Goal: Task Accomplishment & Management: Complete application form

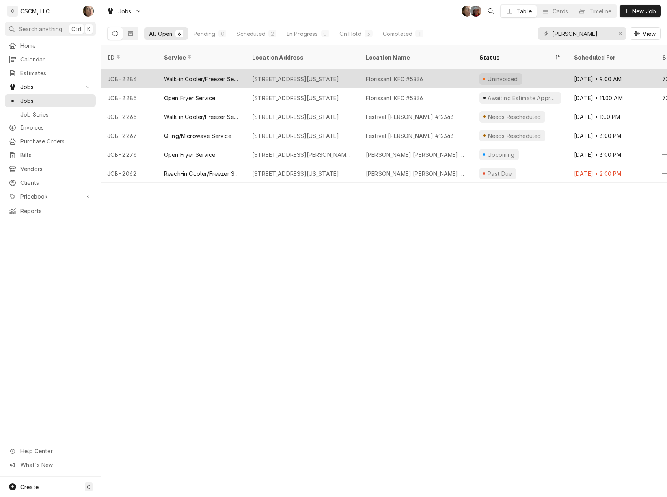
type input "flor"
click at [306, 73] on div "2450 N Hwy 67, Florissant, Missouri 63033" at bounding box center [303, 78] width 114 height 19
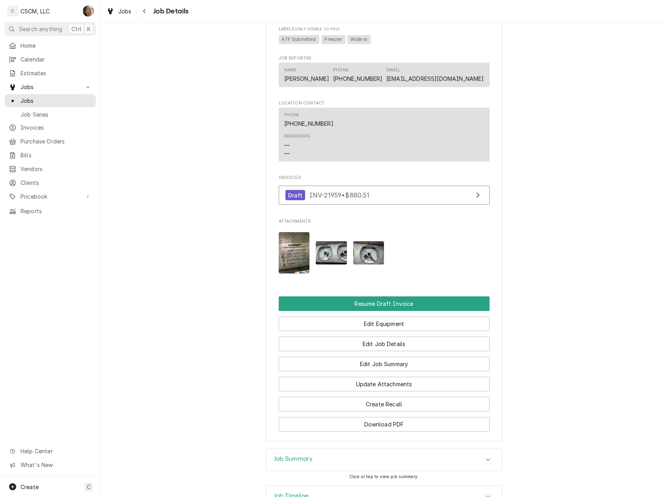
scroll to position [658, 0]
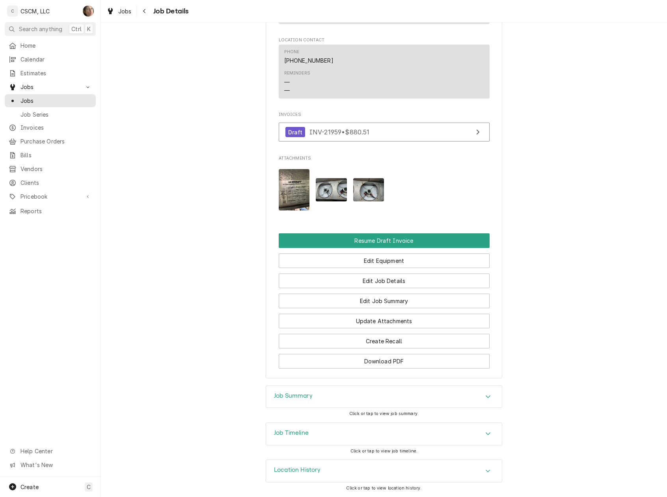
click at [327, 429] on div "Job Timeline" at bounding box center [384, 434] width 236 height 22
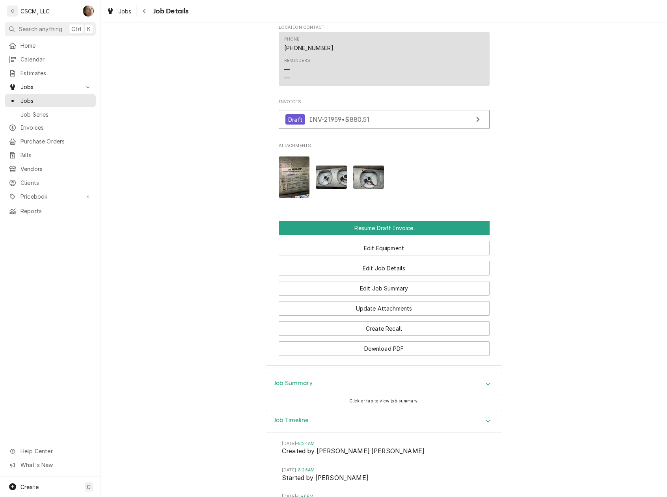
scroll to position [863, 0]
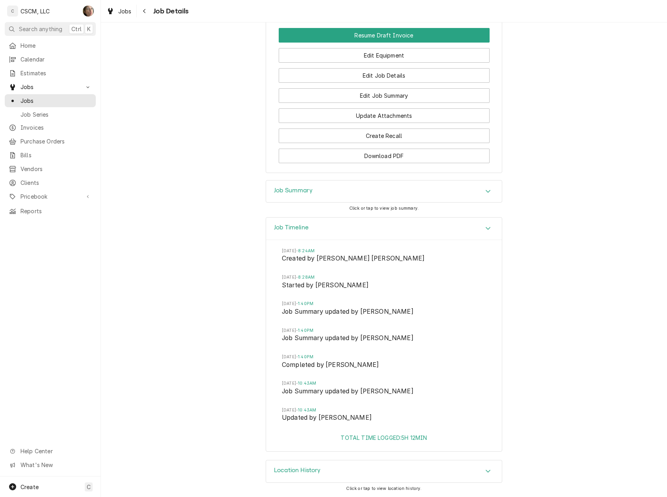
click at [312, 197] on div "Job Summary" at bounding box center [384, 192] width 236 height 22
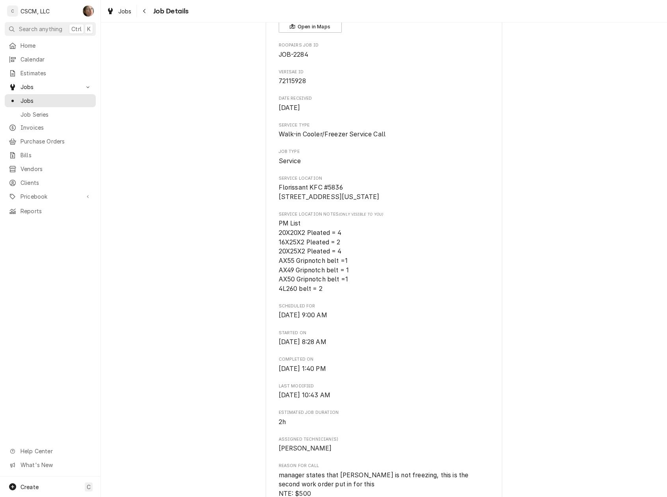
scroll to position [0, 0]
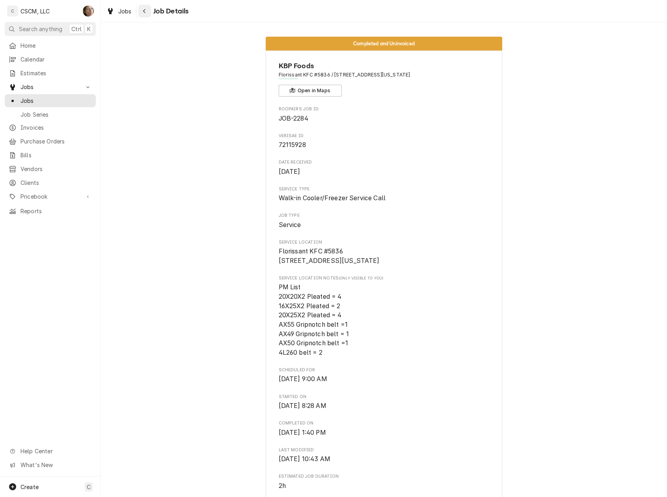
click at [144, 11] on icon "Navigate back" at bounding box center [145, 11] width 4 height 6
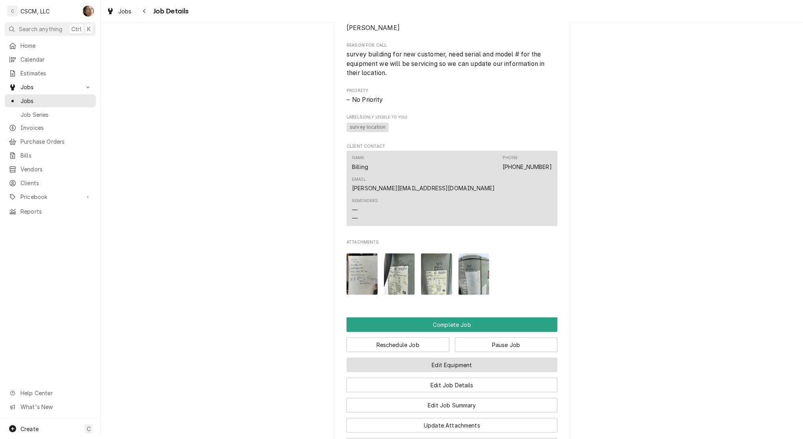
scroll to position [594, 0]
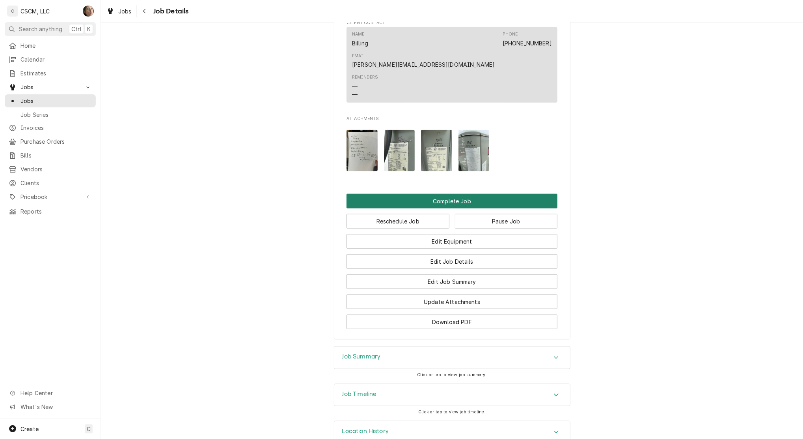
click at [402, 194] on button "Complete Job" at bounding box center [452, 201] width 211 height 15
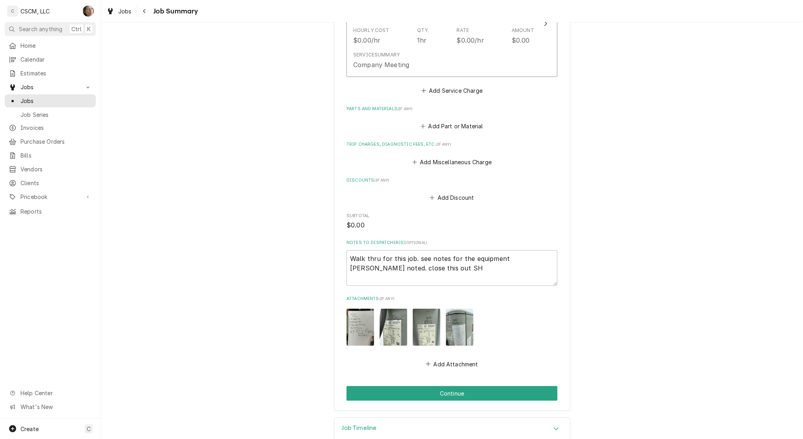
scroll to position [271, 0]
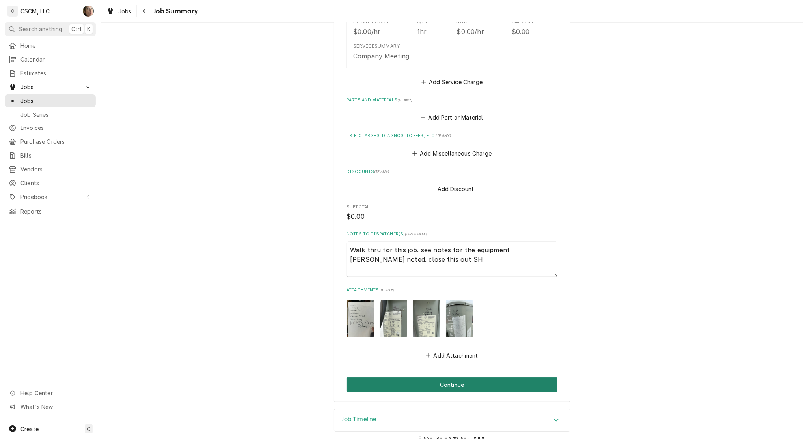
click at [424, 377] on button "Continue" at bounding box center [452, 384] width 211 height 15
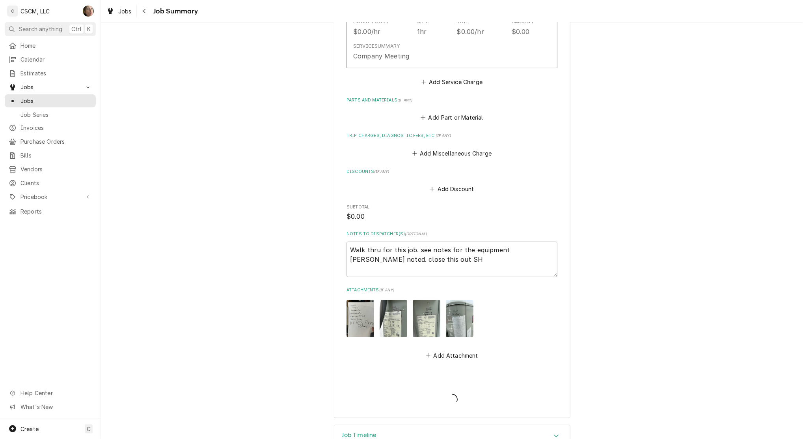
type textarea "x"
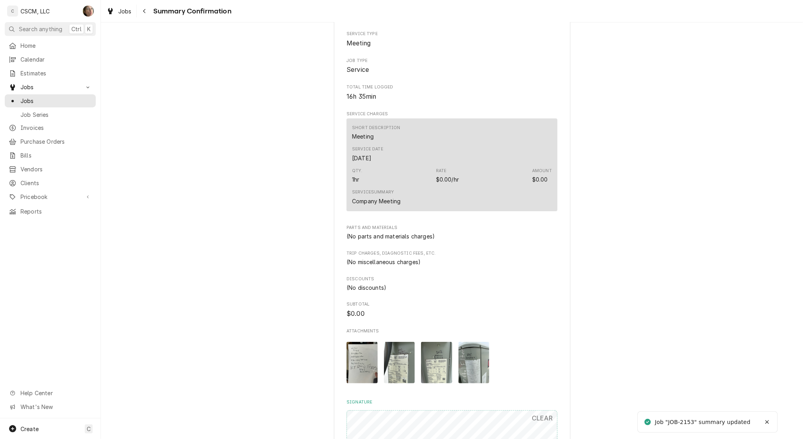
scroll to position [326, 0]
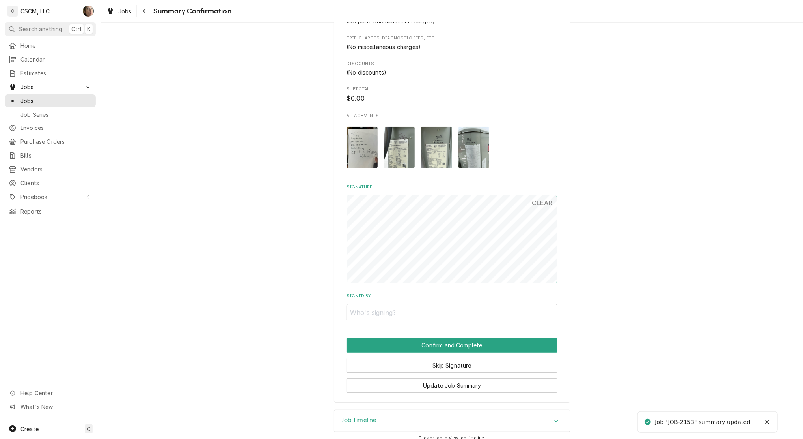
click at [360, 306] on input "Signed By" at bounding box center [452, 312] width 211 height 17
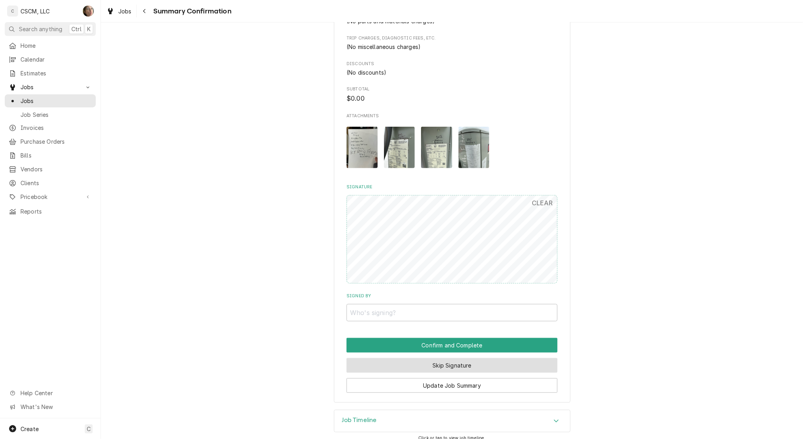
click at [430, 358] on button "Skip Signature" at bounding box center [452, 365] width 211 height 15
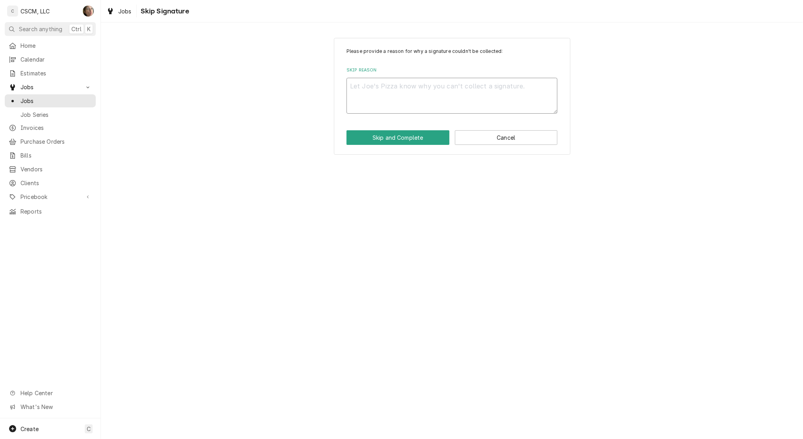
click at [378, 93] on textarea "Skip Reason" at bounding box center [452, 96] width 211 height 36
type textarea "x"
type textarea "n"
type textarea "x"
type textarea "no"
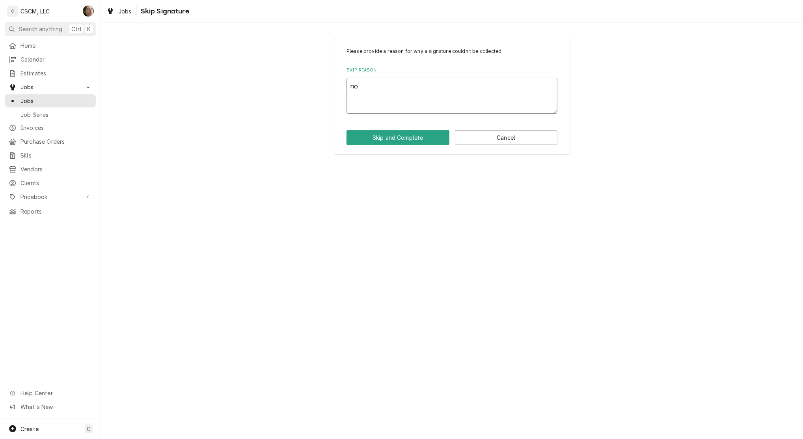
type textarea "x"
type textarea "not"
type textarea "x"
type textarea "not"
type textarea "x"
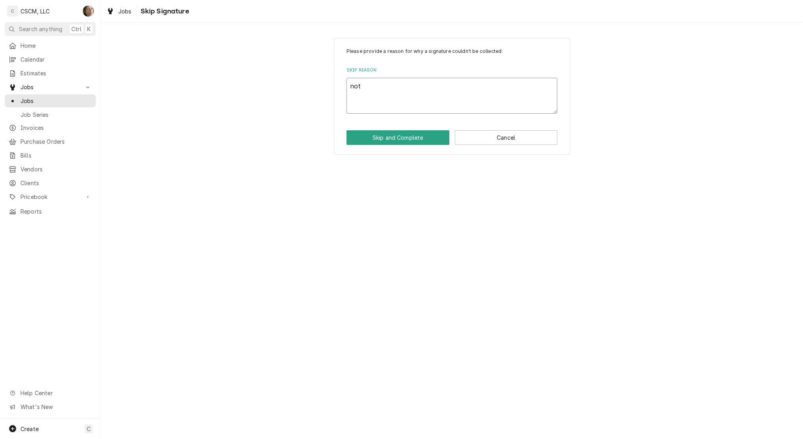
type textarea "not n"
type textarea "x"
type textarea "not ne"
type textarea "x"
type textarea "not nee"
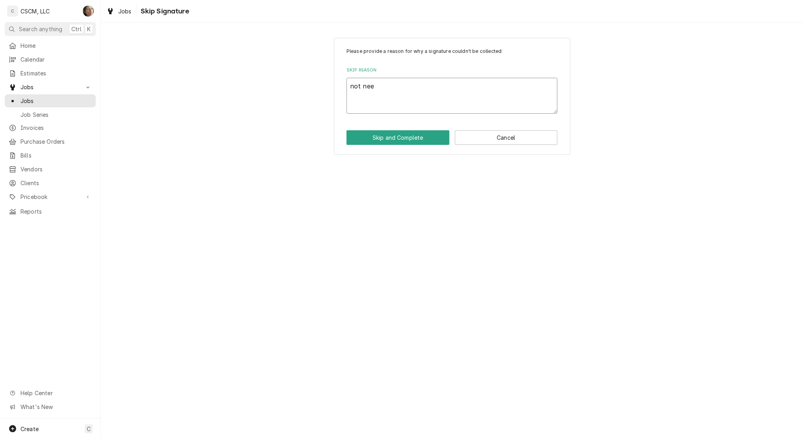
type textarea "x"
type textarea "not neee"
type textarea "x"
type textarea "not neeed"
type textarea "x"
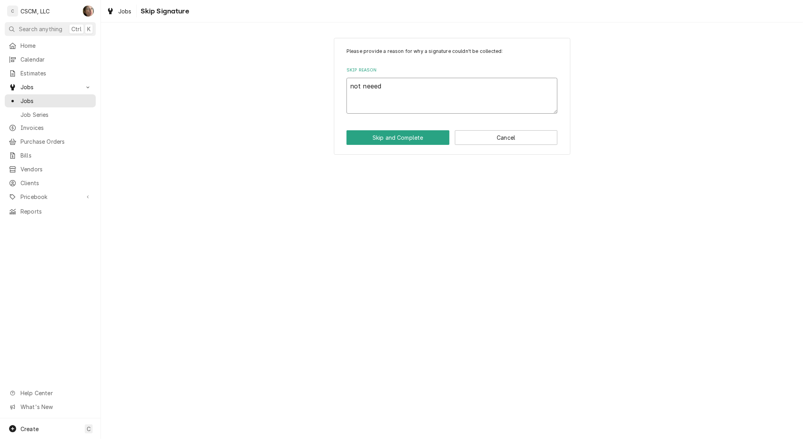
type textarea "not neeede"
type textarea "x"
type textarea "not neeeded"
type textarea "x"
type textarea "not neeededd"
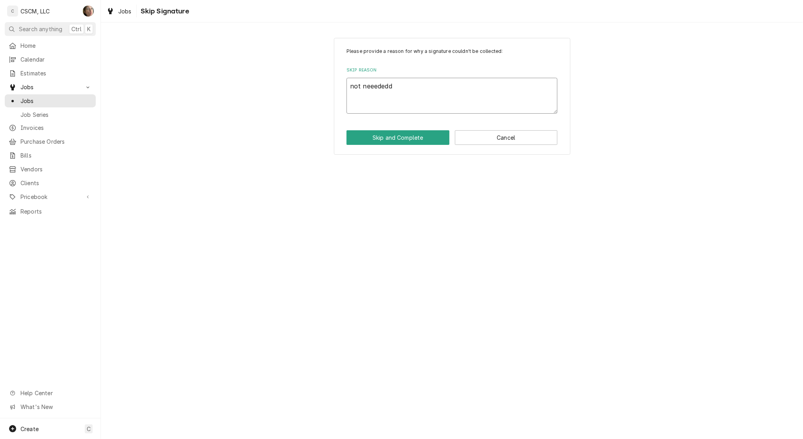
type textarea "x"
type textarea "not neeeded"
click at [389, 141] on button "Skip and Complete" at bounding box center [398, 137] width 103 height 15
type textarea "x"
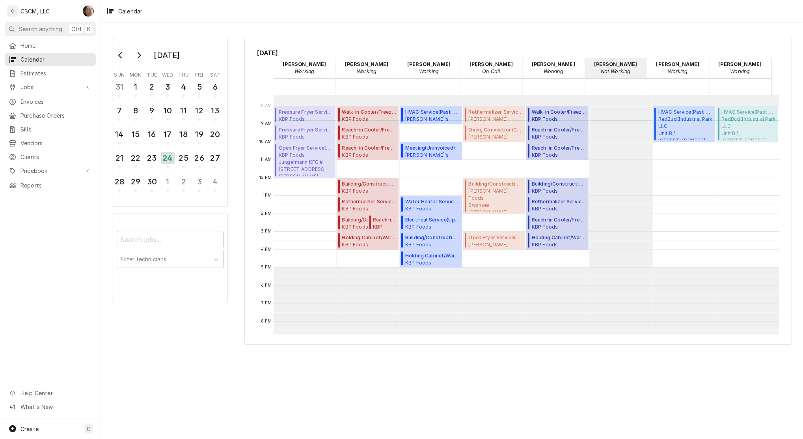
scroll to position [158, 0]
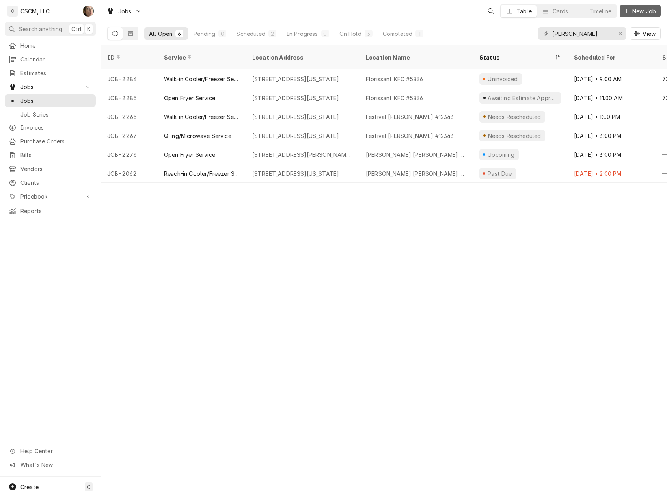
click at [631, 14] on span "New Job" at bounding box center [644, 11] width 27 height 8
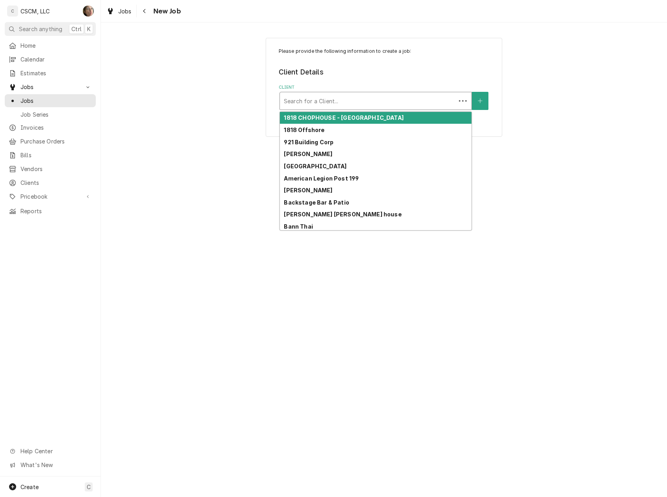
click at [339, 104] on div "Client" at bounding box center [368, 101] width 168 height 14
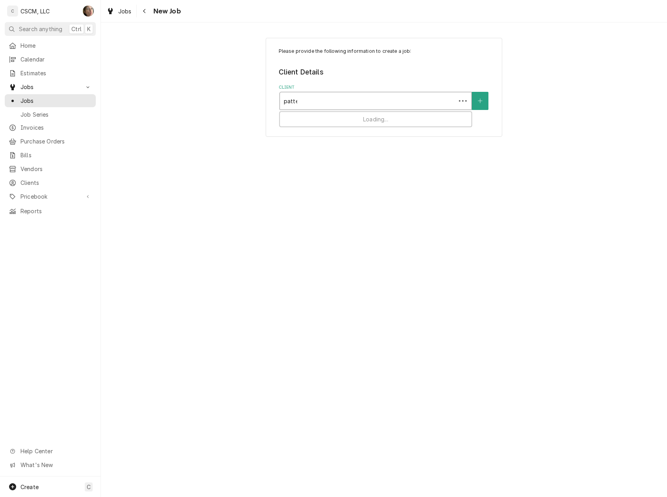
type input "patter"
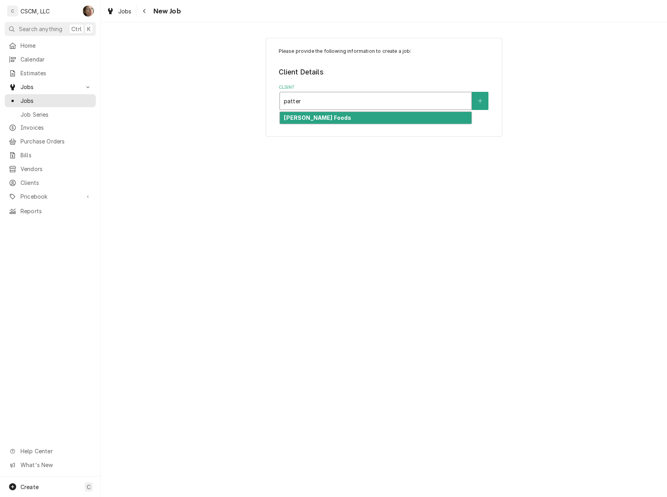
click at [346, 120] on div "[PERSON_NAME] Foods" at bounding box center [376, 118] width 192 height 12
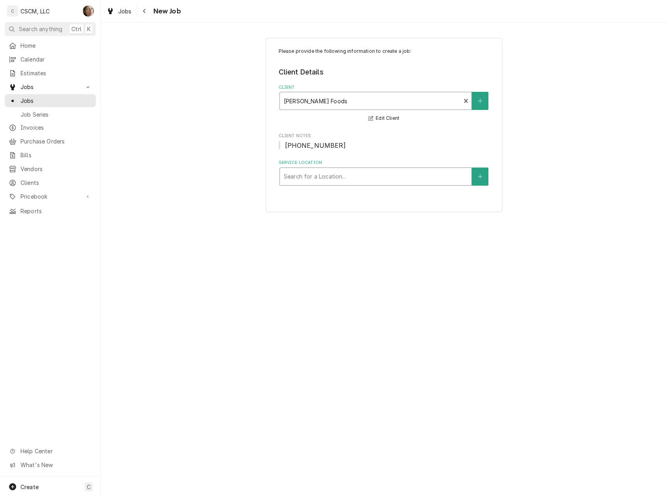
click at [323, 179] on div "Service Location" at bounding box center [376, 177] width 184 height 14
type input "patters"
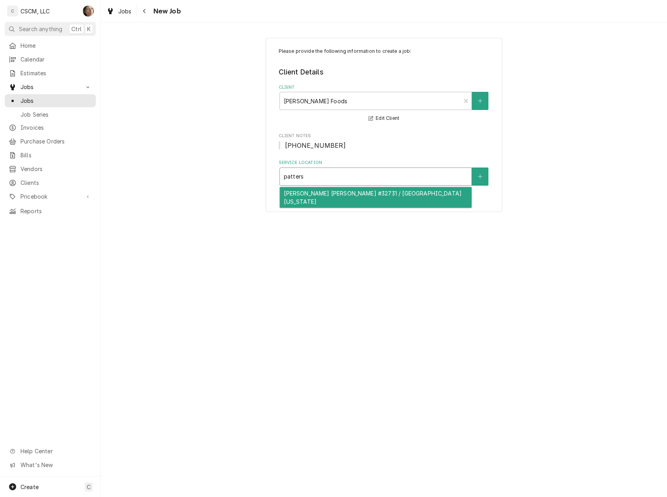
click at [316, 198] on div "[PERSON_NAME] [PERSON_NAME] #32731 / [GEOGRAPHIC_DATA][US_STATE]" at bounding box center [376, 197] width 192 height 21
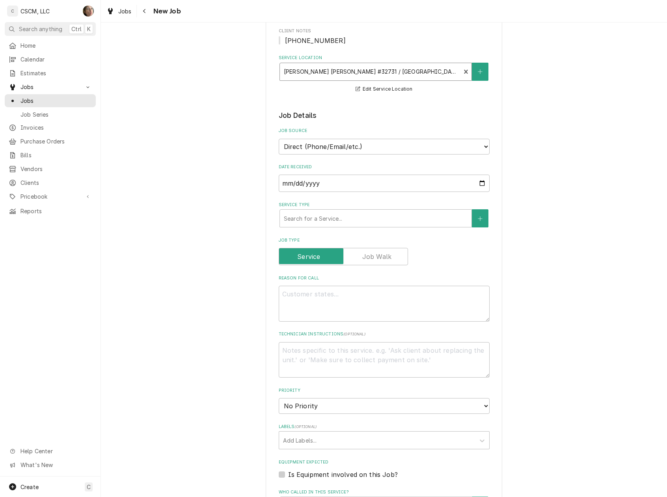
scroll to position [210, 0]
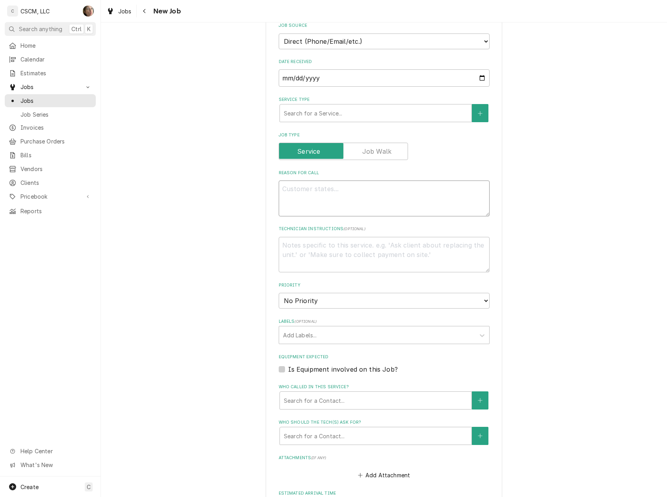
click at [307, 198] on textarea "Reason For Call" at bounding box center [384, 199] width 211 height 36
type textarea "x"
click at [38, 45] on span "Home" at bounding box center [56, 45] width 71 height 8
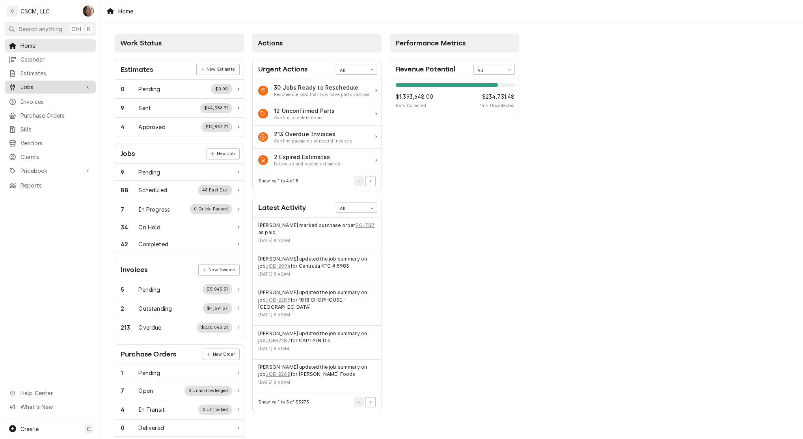
click at [31, 88] on span "Jobs" at bounding box center [51, 87] width 60 height 8
click at [33, 100] on span "Jobs" at bounding box center [56, 101] width 71 height 8
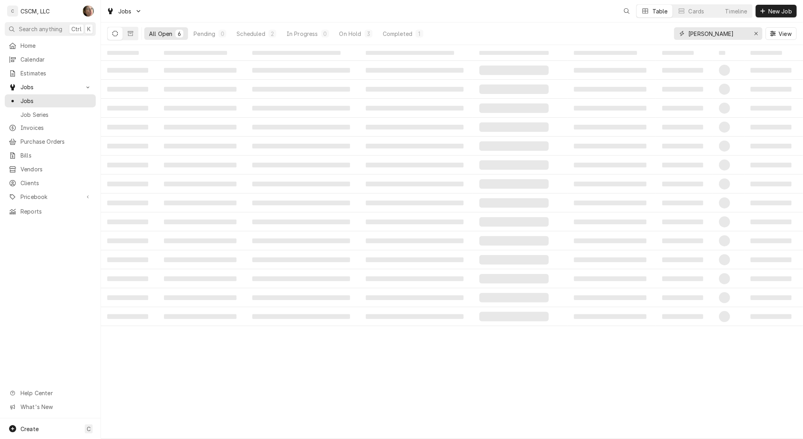
click at [711, 36] on input "flor" at bounding box center [718, 33] width 59 height 13
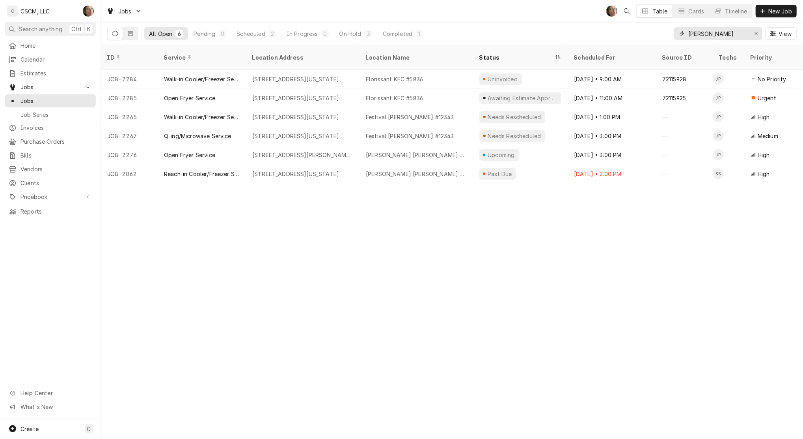
drag, startPoint x: 711, startPoint y: 36, endPoint x: 654, endPoint y: 36, distance: 56.4
click at [654, 36] on div "All Open 6 Pending 0 Scheduled 2 In Progress 0 On Hold 3 Completed 1 flor View" at bounding box center [452, 33] width 690 height 22
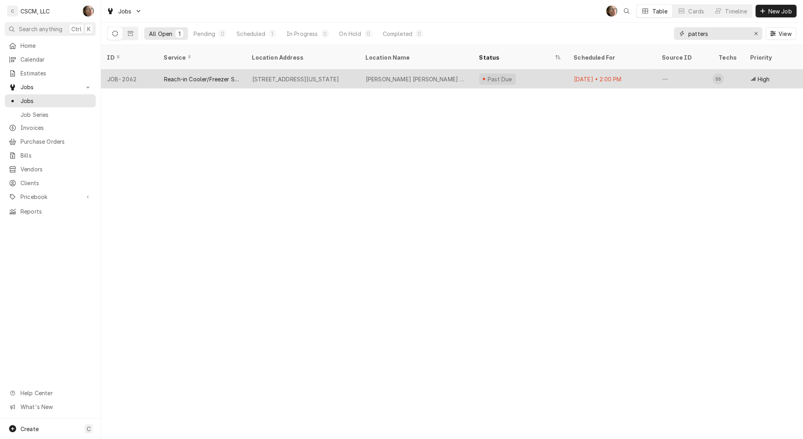
type input "patters"
click at [236, 75] on div "Reach-in Cooler/Freezer Service" at bounding box center [202, 79] width 76 height 8
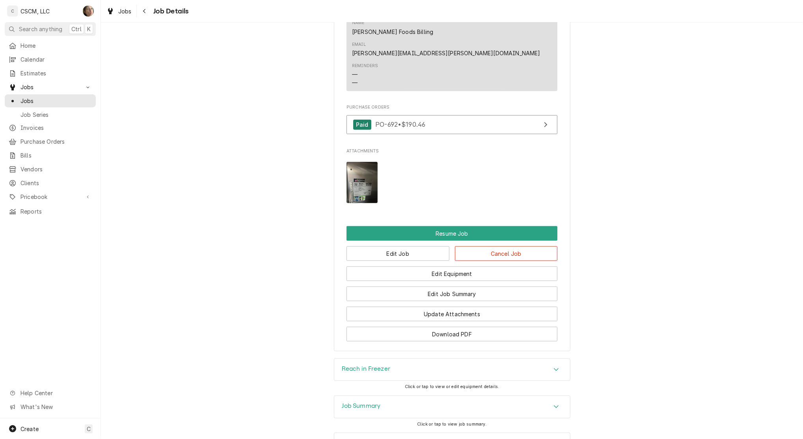
scroll to position [793, 0]
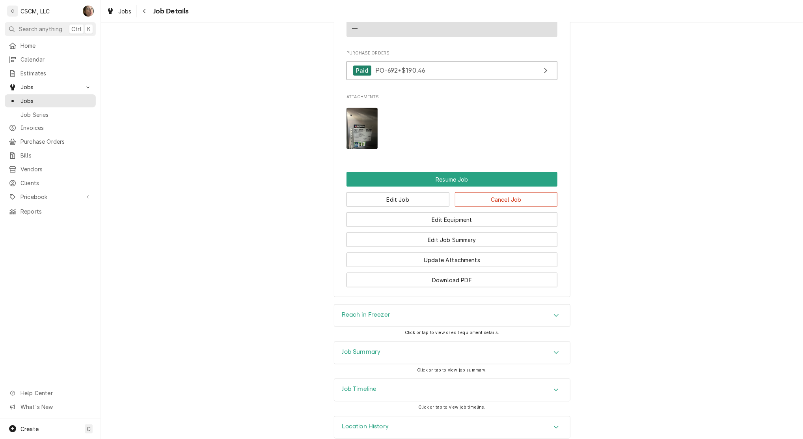
click at [412, 342] on div "Job Summary" at bounding box center [452, 353] width 236 height 22
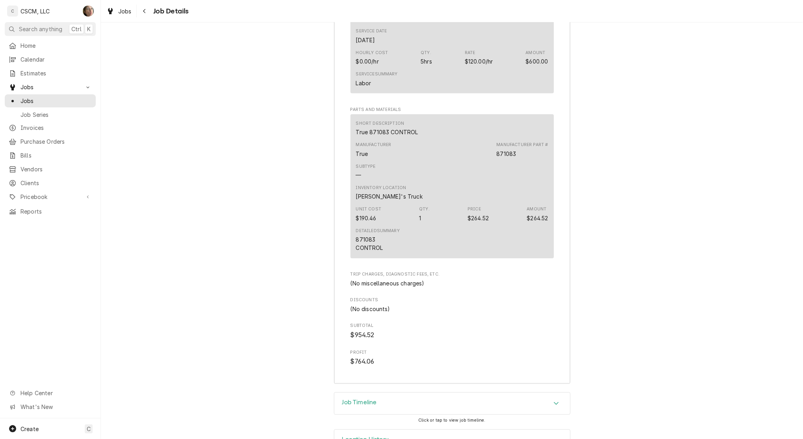
scroll to position [1463, 0]
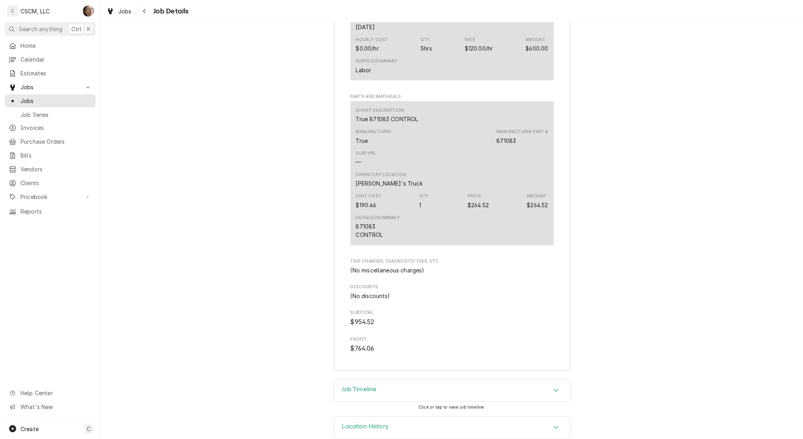
click at [374, 380] on div "Job Timeline" at bounding box center [452, 390] width 236 height 22
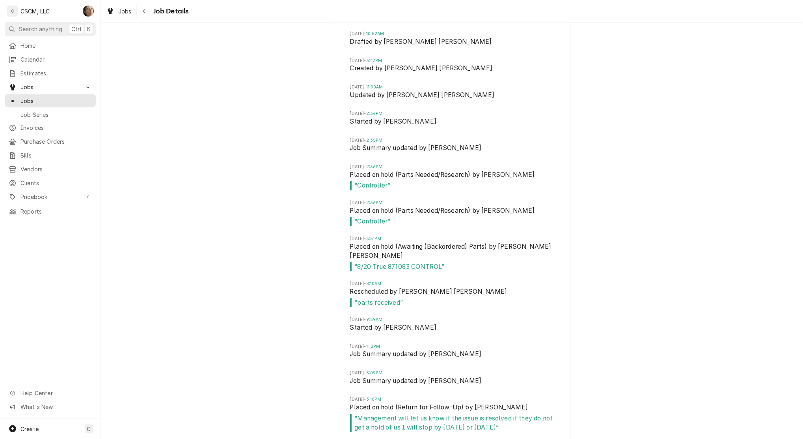
scroll to position [1894, 0]
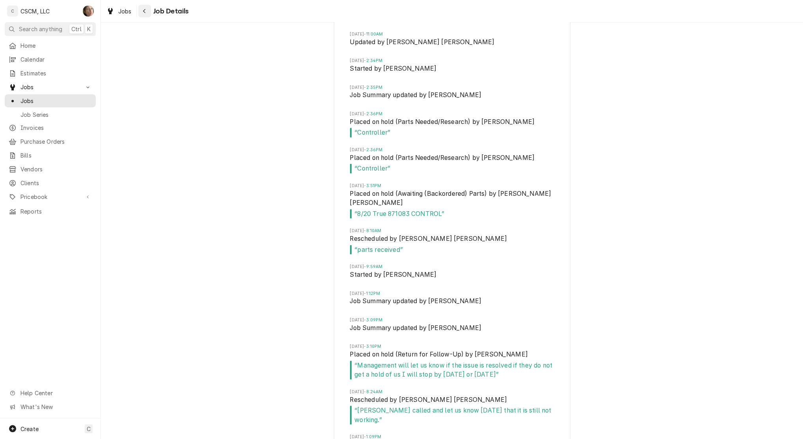
click at [146, 11] on icon "Navigate back" at bounding box center [145, 11] width 4 height 6
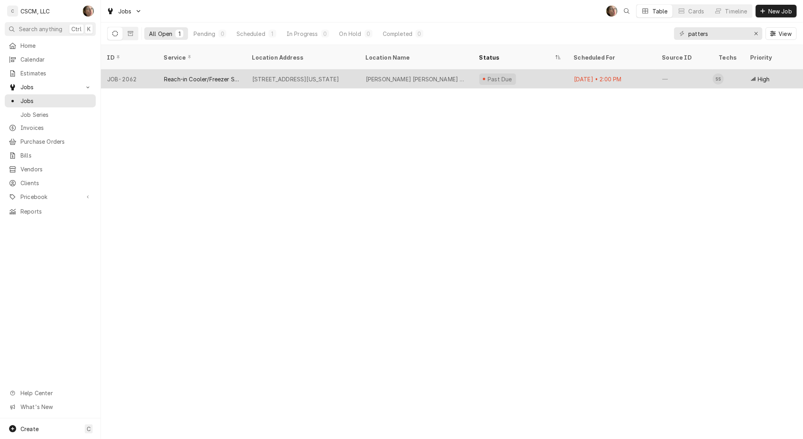
click at [335, 75] on div "[STREET_ADDRESS][US_STATE]" at bounding box center [303, 78] width 114 height 19
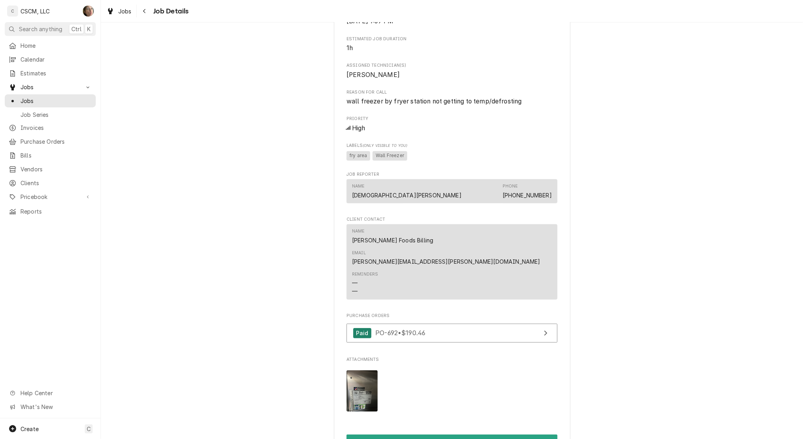
scroll to position [793, 0]
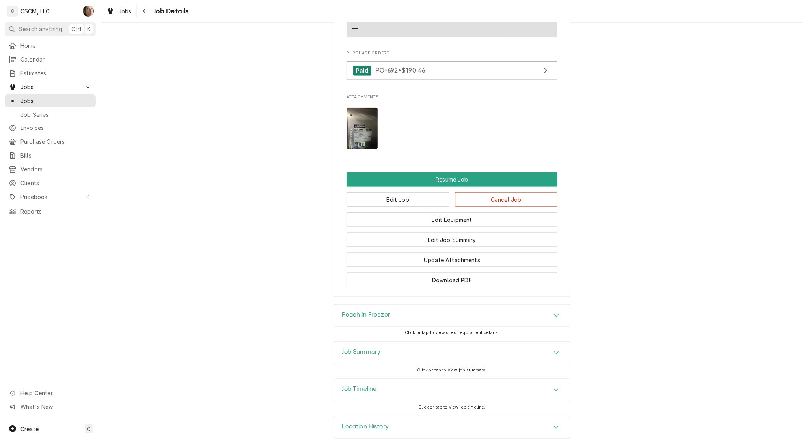
click at [362, 348] on h3 "Job Summary" at bounding box center [361, 351] width 39 height 7
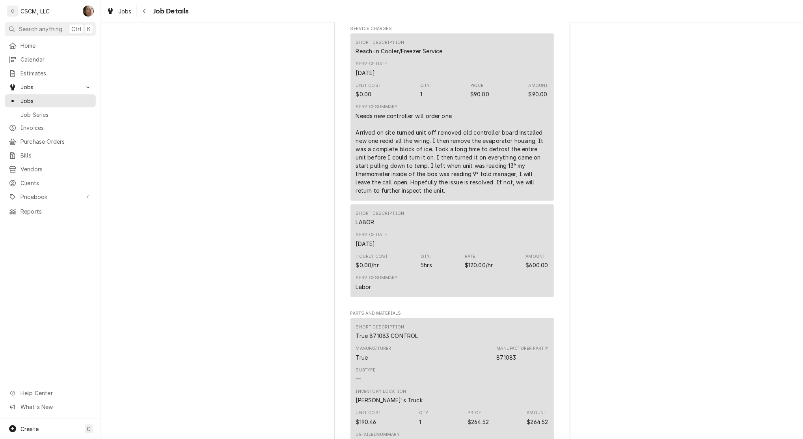
scroll to position [1463, 0]
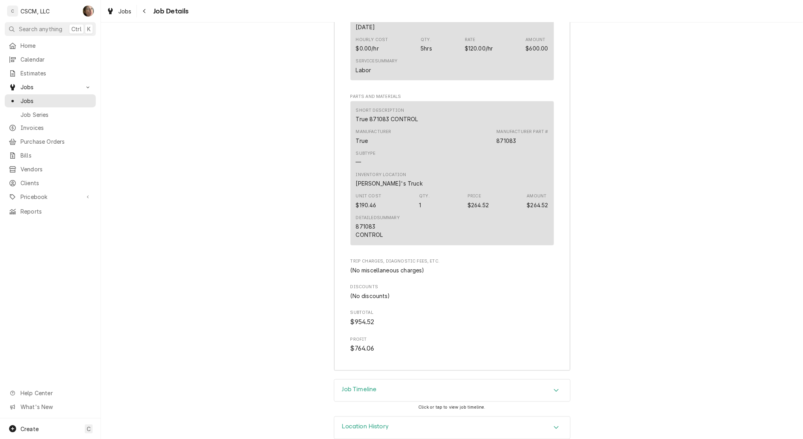
click at [389, 379] on div "Job Timeline" at bounding box center [452, 390] width 236 height 22
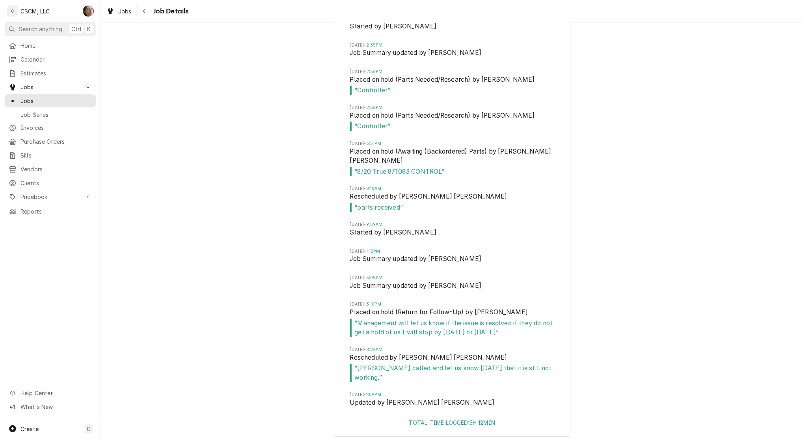
scroll to position [1947, 0]
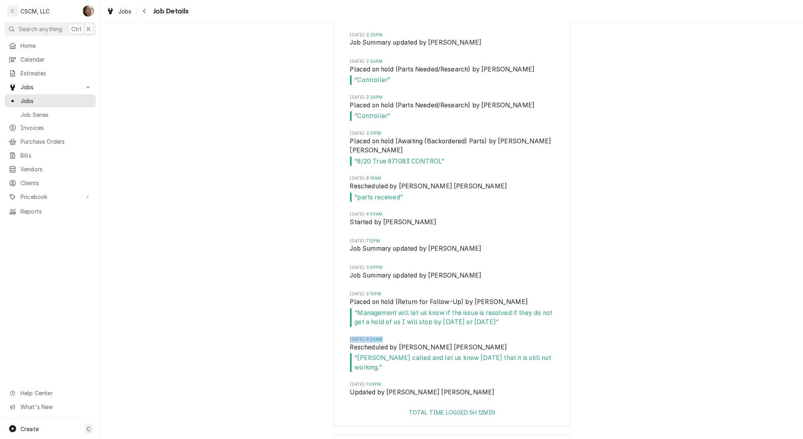
drag, startPoint x: 344, startPoint y: 316, endPoint x: 412, endPoint y: 316, distance: 67.8
click at [412, 316] on div "Tue, Aug 19, 2025 - 10:52AM Drafted by Serra Heyen Tue, Aug 19, 2025 - 3:47PM C…" at bounding box center [452, 163] width 236 height 490
click at [555, 175] on div "Tue, Aug 19, 2025 - 10:52AM Drafted by Serra Heyen Tue, Aug 19, 2025 - 3:47PM C…" at bounding box center [452, 163] width 236 height 490
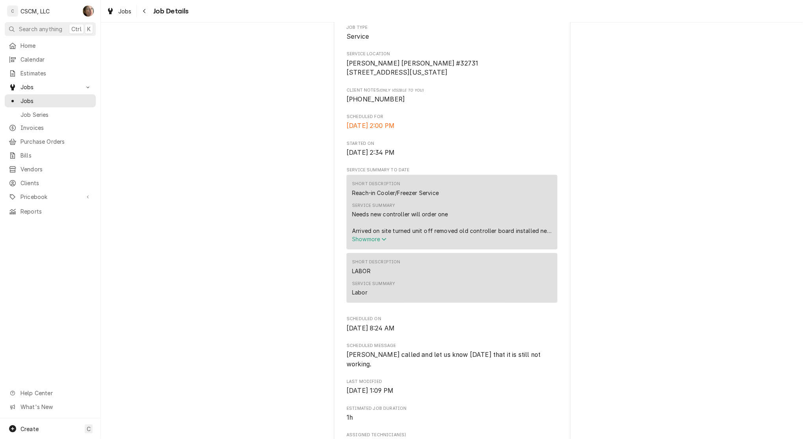
scroll to position [106, 0]
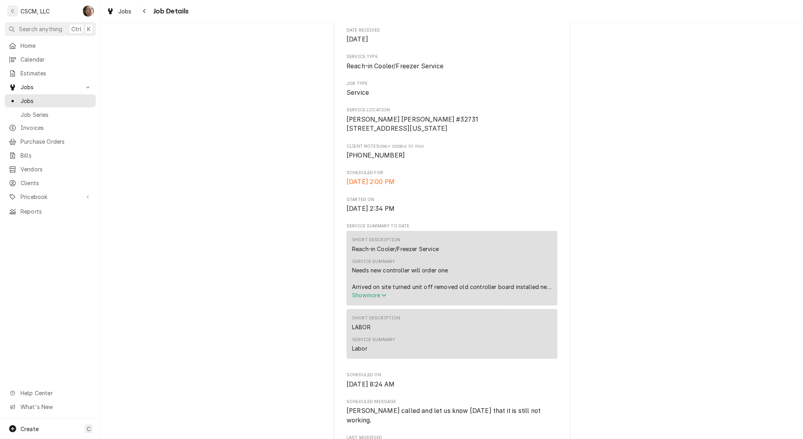
click at [362, 299] on button "Show more" at bounding box center [452, 295] width 200 height 8
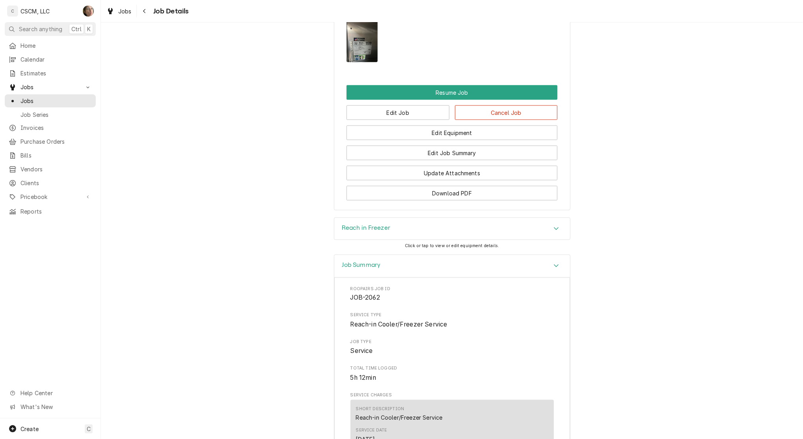
scroll to position [947, 0]
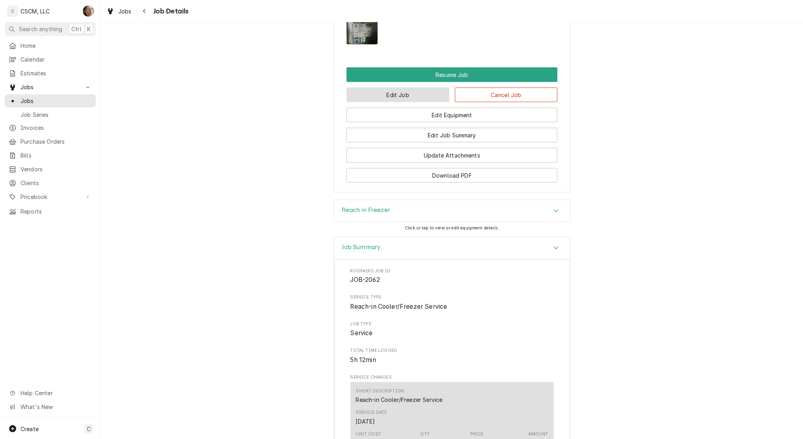
click at [390, 88] on button "Edit Job" at bounding box center [398, 95] width 103 height 15
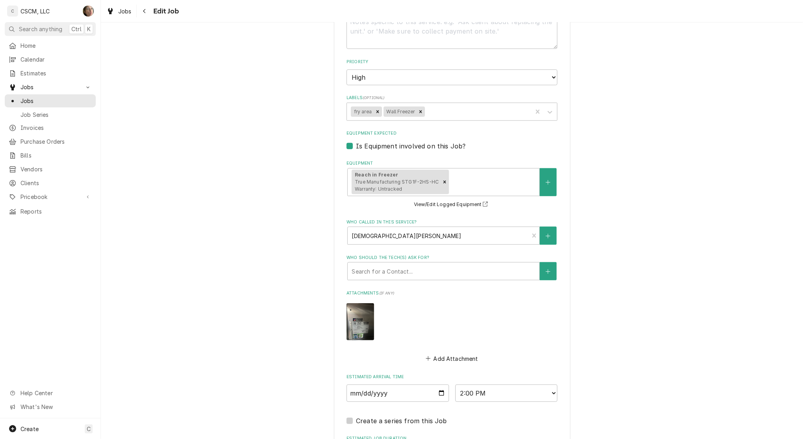
scroll to position [504, 0]
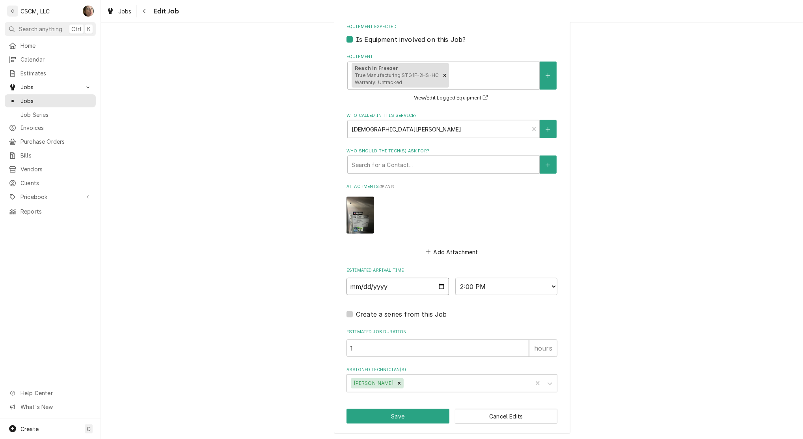
click at [439, 285] on input "[DATE]" at bounding box center [398, 286] width 103 height 17
type textarea "x"
type input "[DATE]"
type textarea "x"
type input "[DATE]"
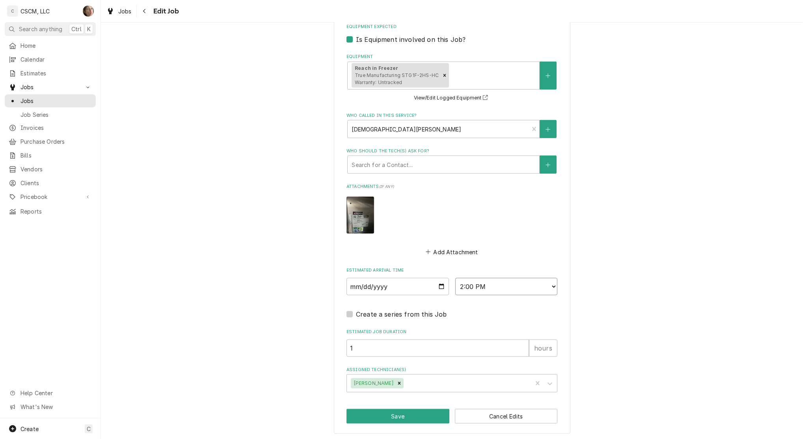
type textarea "x"
click at [465, 293] on select "AM / PM 6:00 AM 6:15 AM 6:30 AM 6:45 AM 7:00 AM 7:15 AM 7:30 AM 7:45 AM 8:00 AM…" at bounding box center [507, 286] width 103 height 17
select select "15:00:00"
click at [456, 278] on select "AM / PM 6:00 AM 6:15 AM 6:30 AM 6:45 AM 7:00 AM 7:15 AM 7:30 AM 7:45 AM 8:00 AM…" at bounding box center [507, 286] width 103 height 17
type textarea "x"
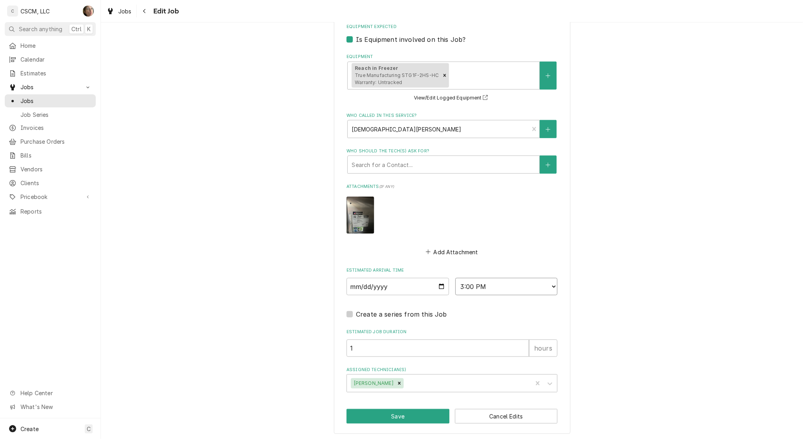
click at [472, 283] on select "AM / PM 6:00 AM 6:15 AM 6:30 AM 6:45 AM 7:00 AM 7:15 AM 7:30 AM 7:45 AM 8:00 AM…" at bounding box center [507, 286] width 103 height 17
select select "14:00:00"
click at [456, 278] on select "AM / PM 6:00 AM 6:15 AM 6:30 AM 6:45 AM 7:00 AM 7:15 AM 7:30 AM 7:45 AM 8:00 AM…" at bounding box center [507, 286] width 103 height 17
click at [386, 346] on input "1" at bounding box center [438, 347] width 183 height 17
drag, startPoint x: 386, startPoint y: 346, endPoint x: 307, endPoint y: 334, distance: 79.7
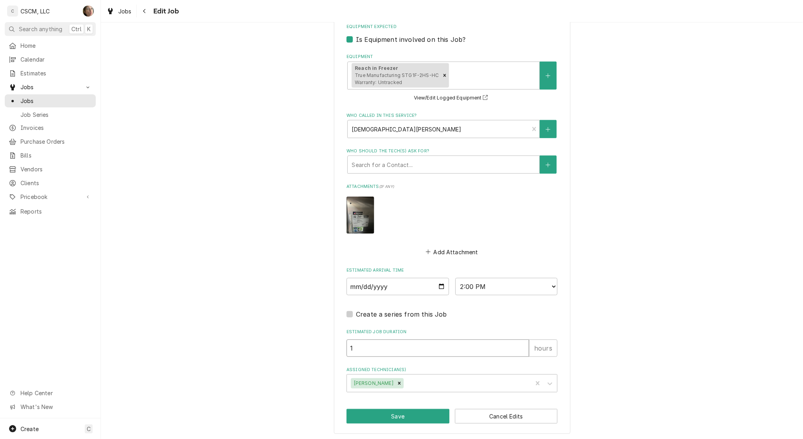
type textarea "x"
type input "3"
type textarea "x"
type input "3"
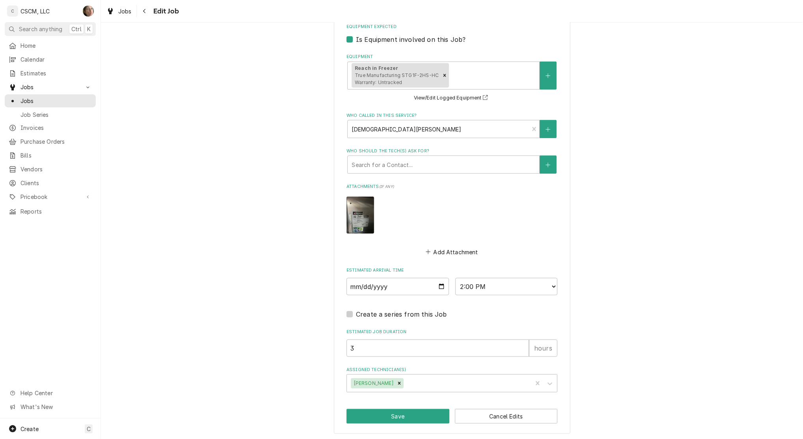
click at [398, 382] on icon "Remove Sam Smith" at bounding box center [399, 382] width 3 height 3
type textarea "x"
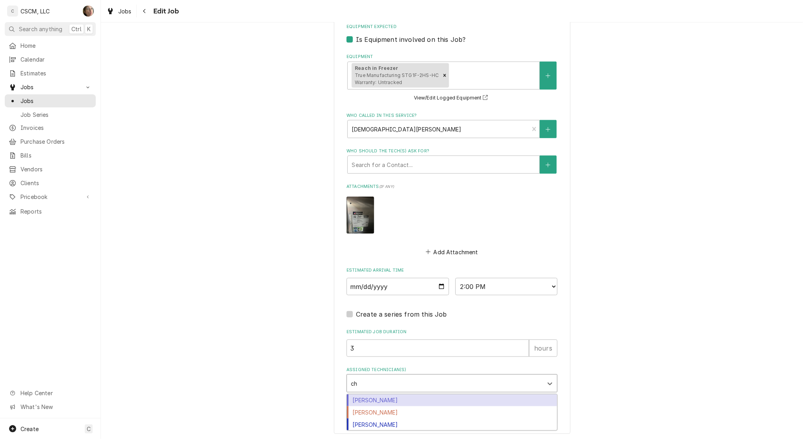
type input "chr"
click at [377, 399] on div "Chris Lynch" at bounding box center [452, 400] width 210 height 12
type textarea "x"
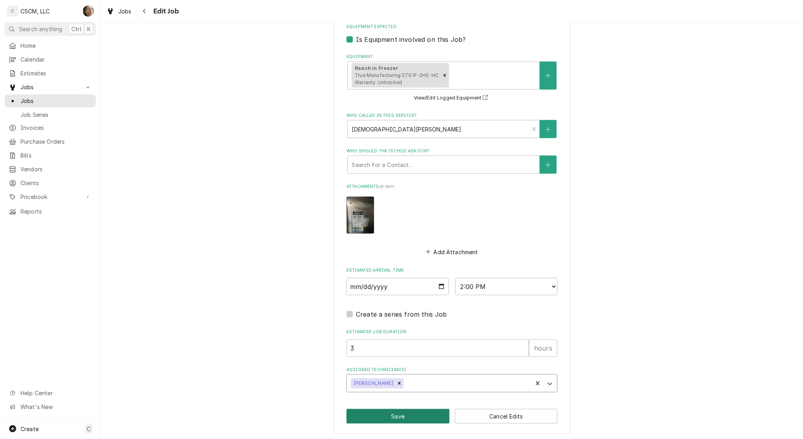
click at [404, 416] on button "Save" at bounding box center [398, 416] width 103 height 15
type textarea "x"
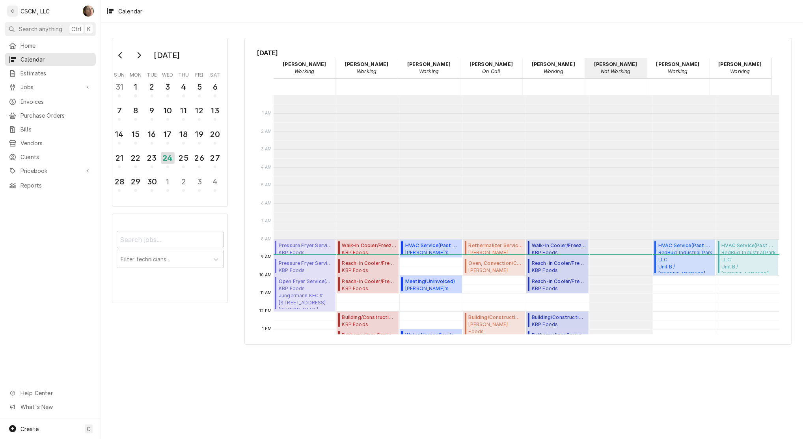
scroll to position [144, 0]
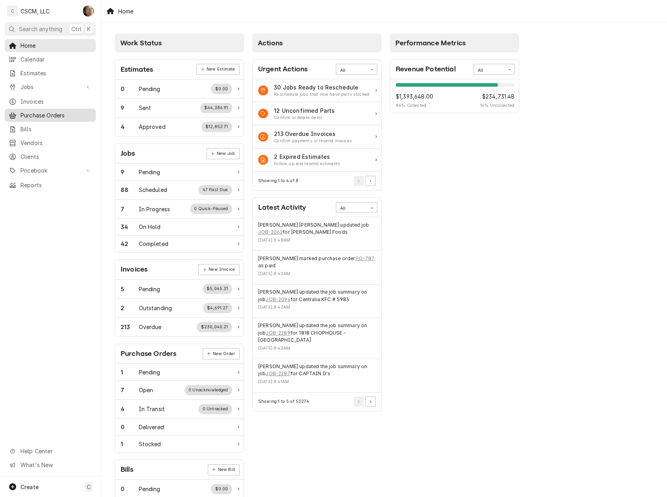
click at [58, 117] on link "Purchase Orders" at bounding box center [50, 115] width 91 height 13
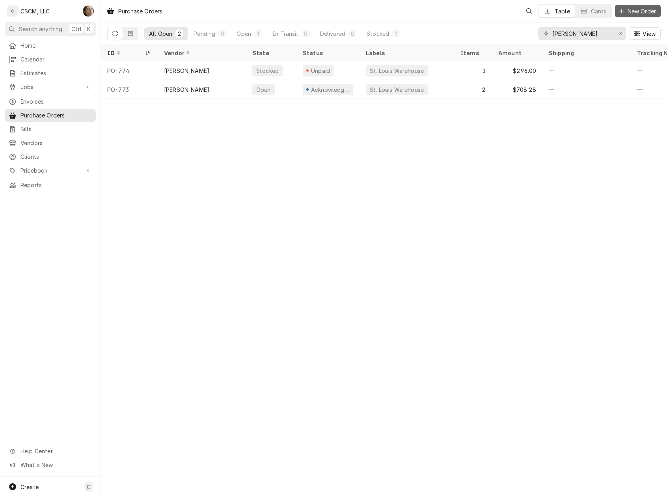
click at [641, 10] on span "New Order" at bounding box center [642, 11] width 32 height 8
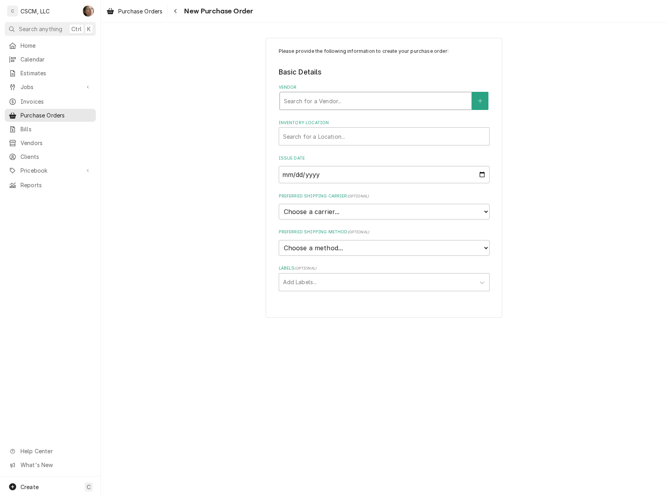
click at [307, 103] on div "Vendor" at bounding box center [376, 101] width 184 height 14
type input "UNIT"
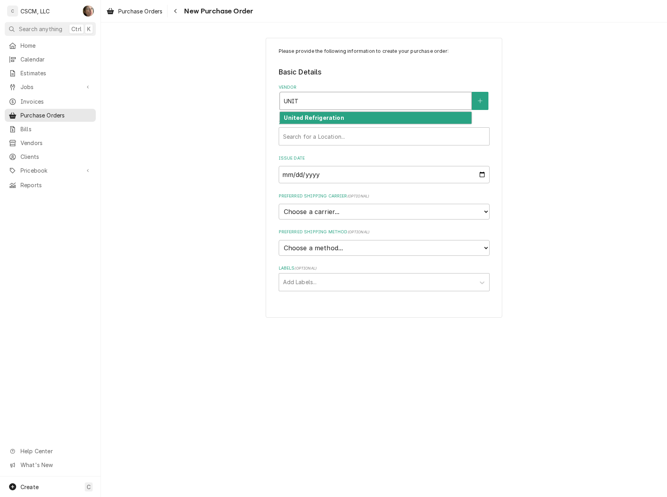
click at [311, 120] on strong "United Refrigeration" at bounding box center [314, 117] width 60 height 7
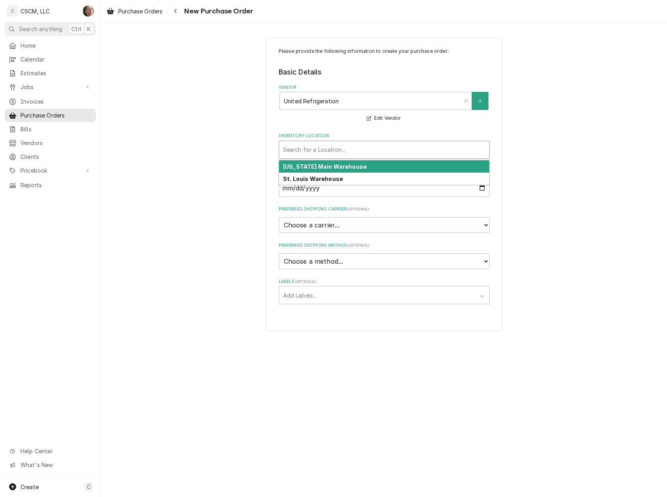
click at [316, 150] on div "Inventory Location" at bounding box center [384, 150] width 202 height 14
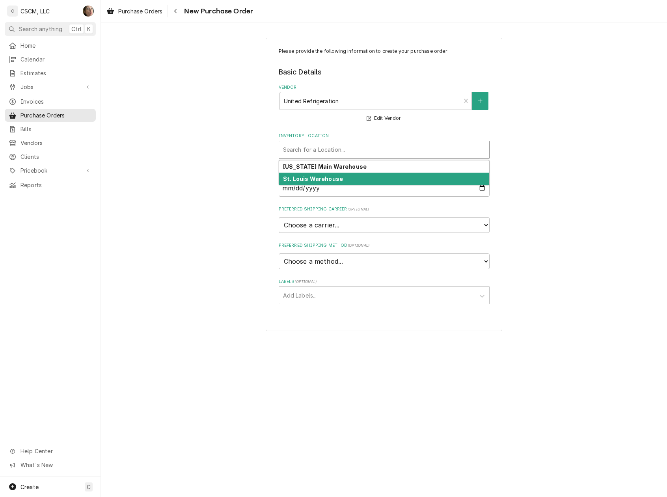
click at [315, 179] on strong "St. Louis Warehouse" at bounding box center [313, 179] width 60 height 7
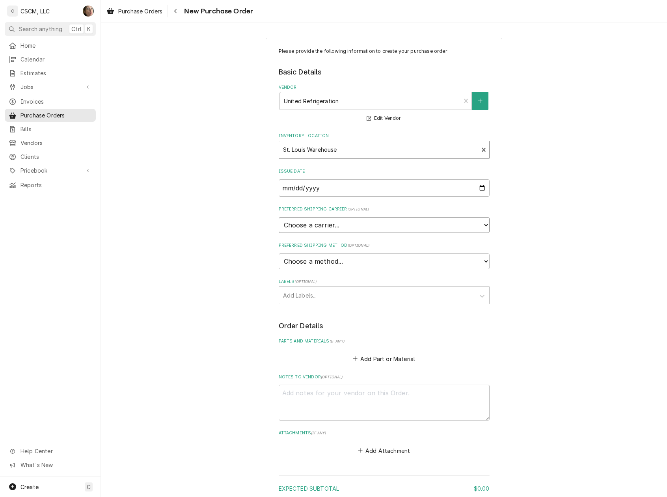
click at [320, 228] on select "Choose a carrier... U.S. Postal Service Stamps.com FedEx UPS DHL Express DHL EC…" at bounding box center [384, 225] width 211 height 16
select select "0"
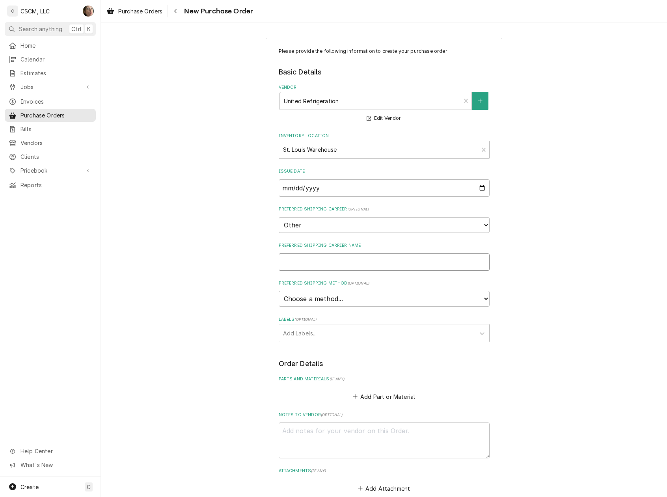
click at [327, 264] on input "Preferred Shipping Carrier Name" at bounding box center [384, 262] width 211 height 17
type textarea "x"
type input "W"
type textarea "x"
type input "WI"
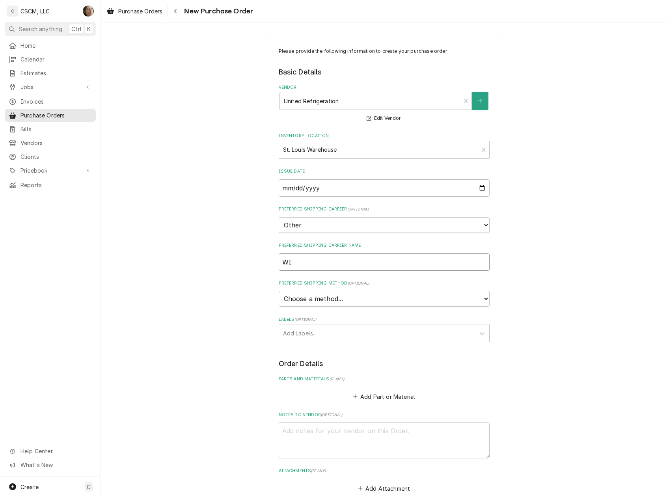
type textarea "x"
type input "WIL"
type textarea "x"
type input "WILL"
type textarea "x"
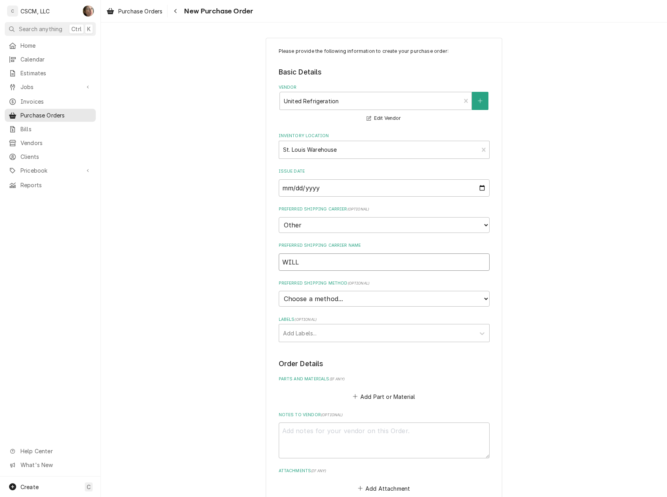
type input "WILL"
type textarea "x"
type input "WILL C"
type textarea "x"
type input "WILL CA"
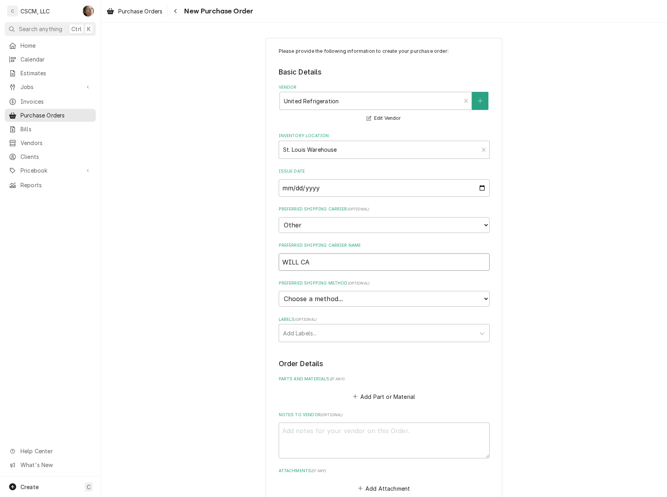
type textarea "x"
type input "WILL CAL"
type textarea "x"
type input "WILL CALL"
type textarea "x"
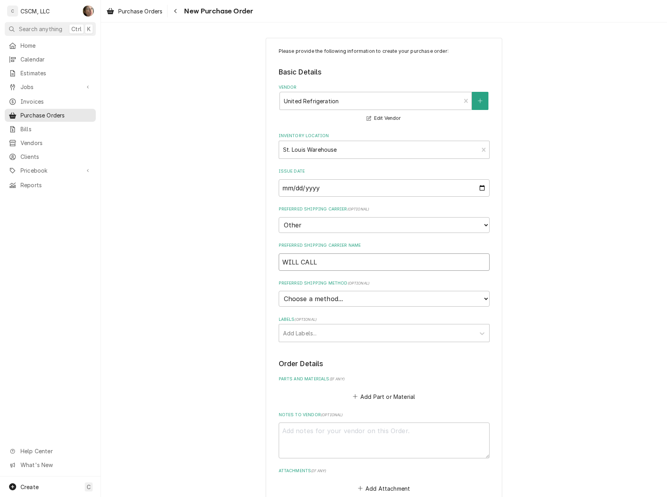
type input "WILL CALL"
type textarea "x"
type input "WILL CALL c"
type textarea "x"
type input "WILL CALL cO"
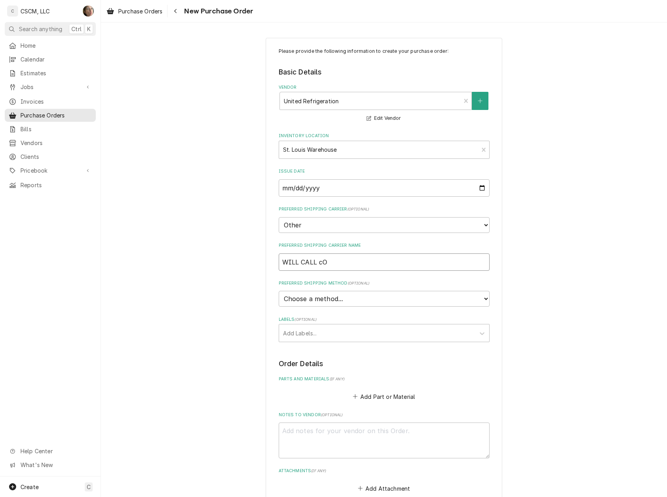
type textarea "x"
type input "WILL CALL c"
type textarea "x"
type input "WILL CALL"
type textarea "x"
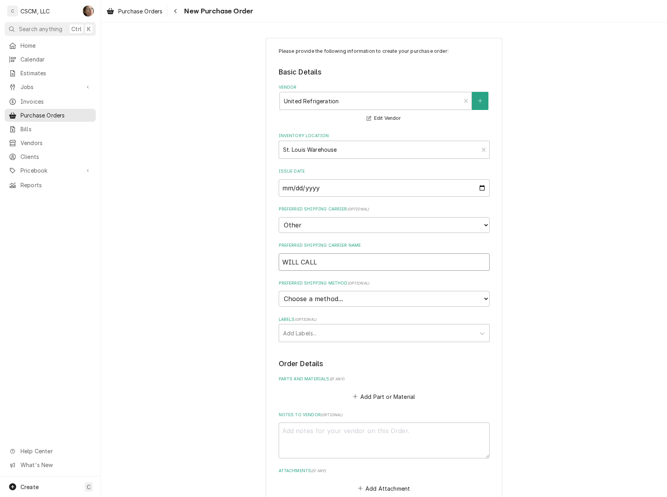
type input "WILL CALL"
type textarea "x"
type input "WILL CAL"
type textarea "x"
type input "WILL CA"
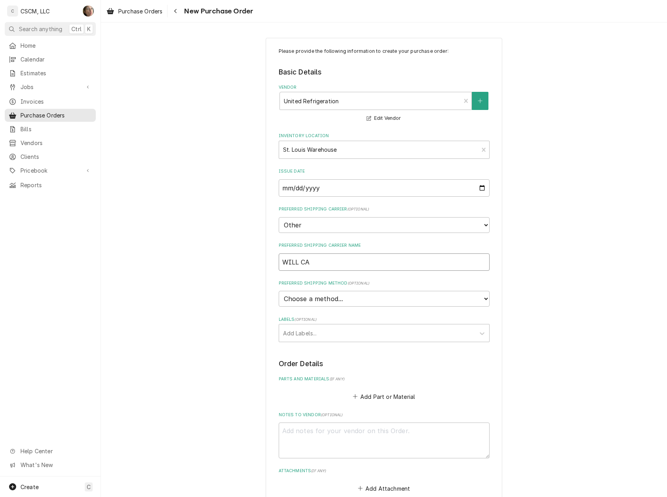
type textarea "x"
type input "WILL C"
type textarea "x"
type input "WILL"
type textarea "x"
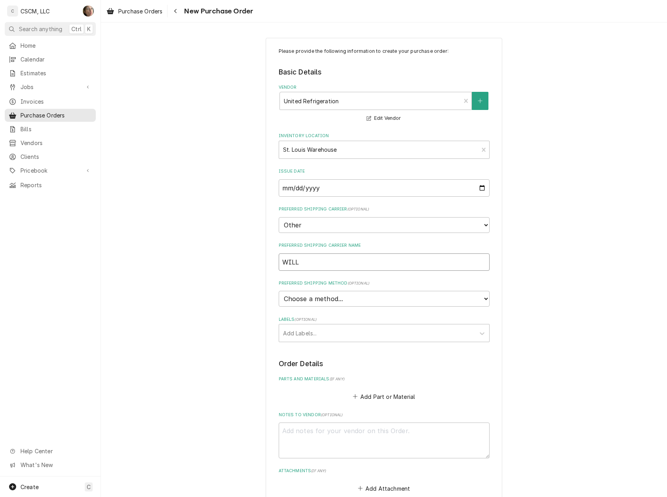
type input "WILL"
type textarea "x"
type input "WIL"
type textarea "x"
type input "WI"
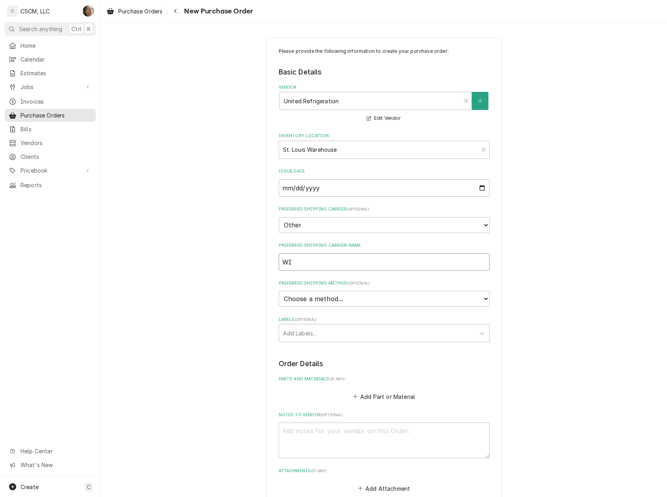
type textarea "x"
type input "W"
type textarea "x"
type input "W"
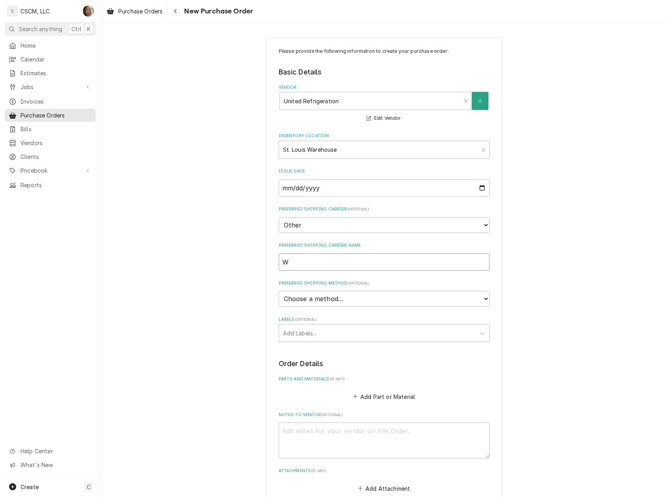
type textarea "x"
type input "Wi"
type textarea "x"
type input "Wil"
type textarea "x"
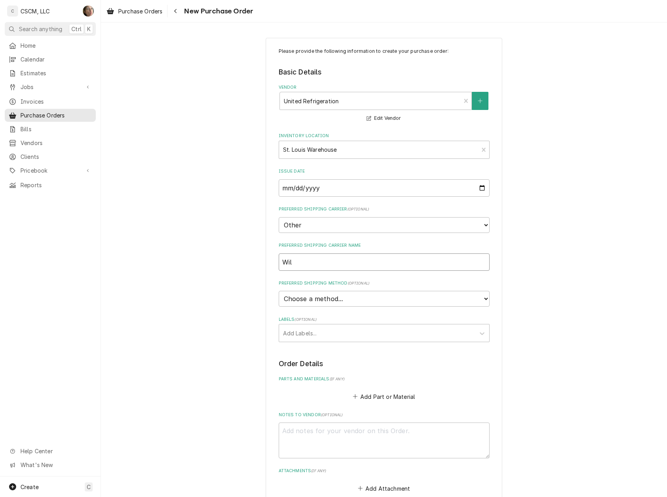
type input "Will"
type textarea "x"
type input "Will"
type textarea "x"
type input "Will C"
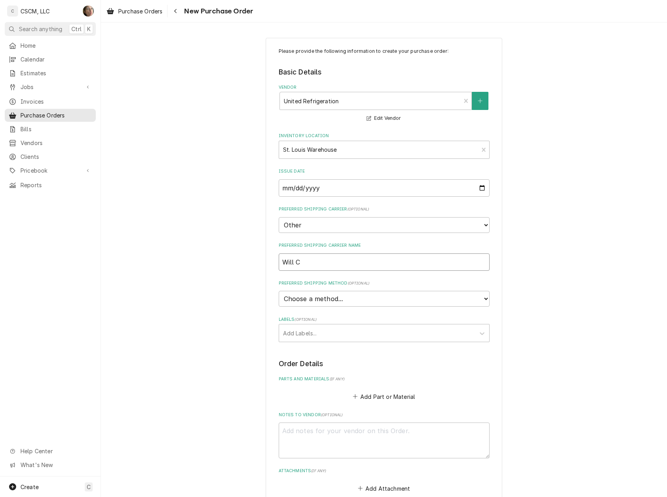
type textarea "x"
type input "Will Ca"
type textarea "x"
type input "Will Cal"
type textarea "x"
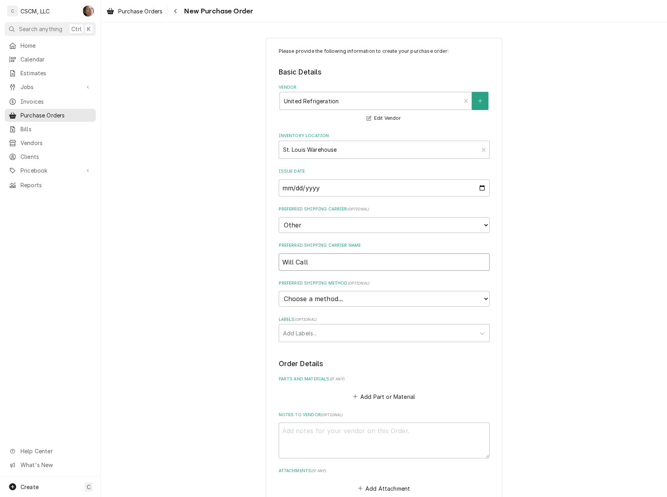
type input "Will Call"
type textarea "x"
type input "Will Call C"
type textarea "x"
type input "Will Call Co"
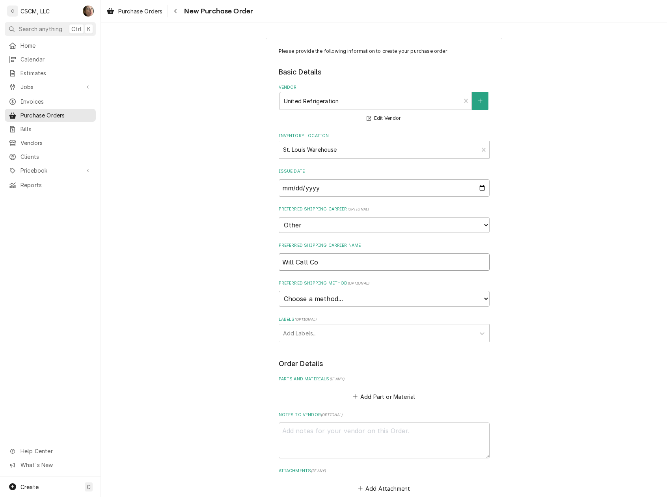
type textarea "x"
type input "Will Call Col"
type textarea "x"
type input "Will Call Coli"
type textarea "x"
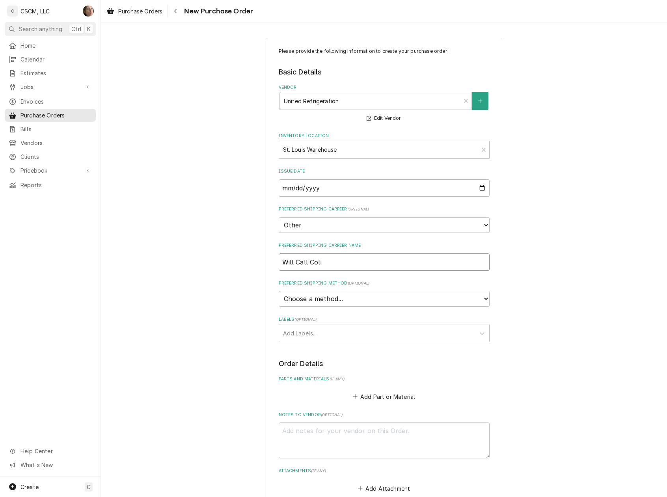
type input "Will Call Colin"
type textarea "x"
type input "Will Call Colinc"
type textarea "x"
type input "Will Call Colin"
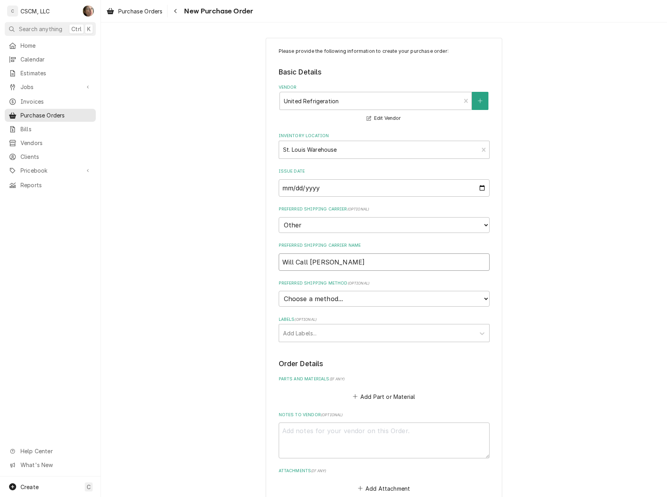
type textarea "x"
type input "Will Call Colins"
type textarea "x"
type input "Will Call Colinsv"
type textarea "x"
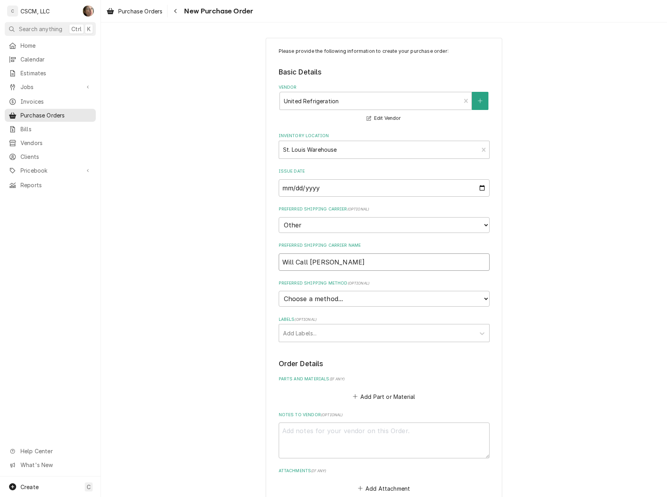
type input "Will Call Colinsvil"
type textarea "x"
type input "Will Call Colinsvill"
type textarea "x"
type input "Will Call Colinsville"
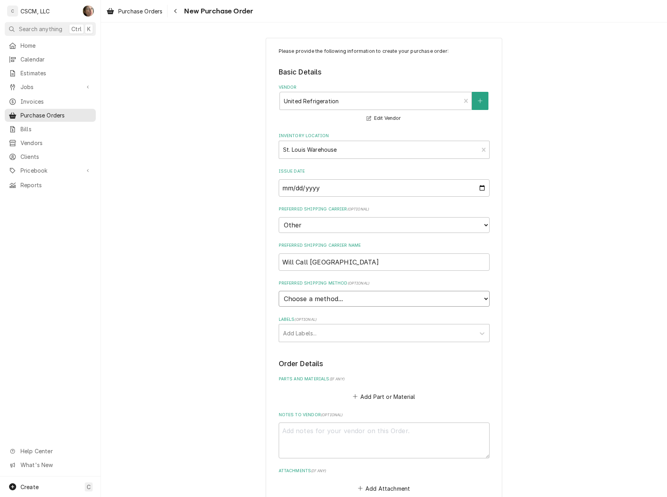
click at [324, 296] on select "Choose a method... Ground Next Day Early AM Next Day Air 2 Day Air Other" at bounding box center [384, 299] width 211 height 16
select select "0"
type textarea "x"
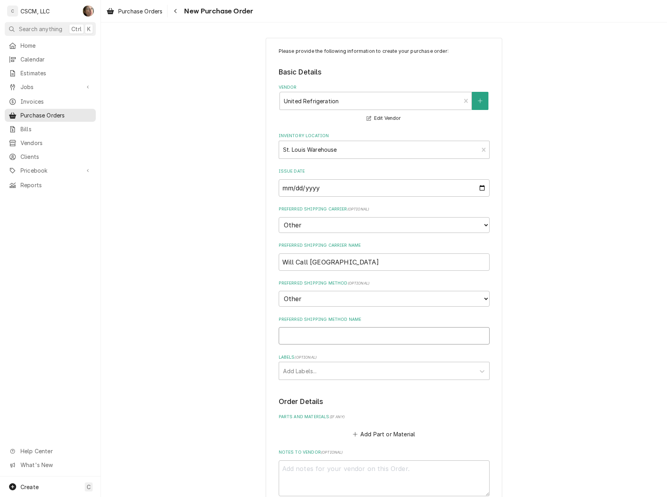
click at [322, 338] on input "Preferred Shipping Method Name" at bounding box center [384, 335] width 211 height 17
drag, startPoint x: 357, startPoint y: 265, endPoint x: 182, endPoint y: 256, distance: 175.4
click at [182, 256] on div "Please provide the following information to create your purchase order: Basic D…" at bounding box center [384, 337] width 566 height 612
click at [366, 298] on select "Choose a method... Ground Next Day Early AM Next Day Air 2 Day Air Other" at bounding box center [384, 299] width 211 height 16
select select "1"
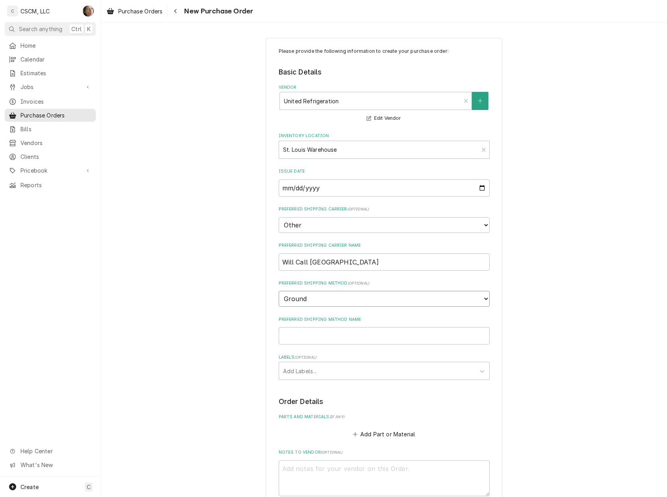
click at [279, 291] on select "Choose a method... Ground Next Day Early AM Next Day Air 2 Day Air Other" at bounding box center [384, 299] width 211 height 16
click at [339, 334] on div "Labels" at bounding box center [377, 333] width 188 height 14
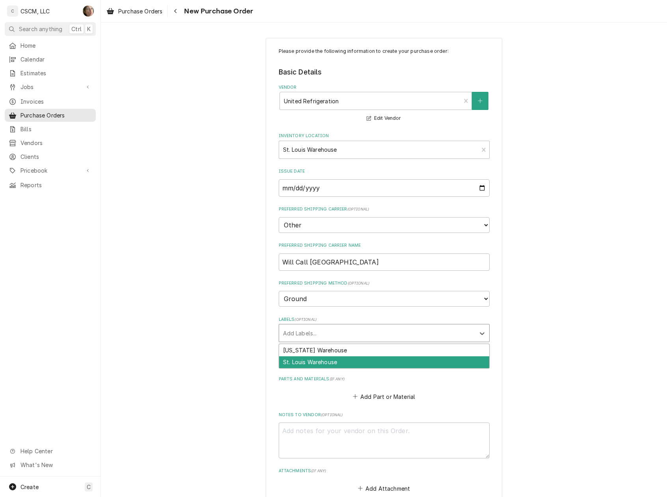
click at [336, 361] on div "St. Louis Warehouse" at bounding box center [384, 363] width 210 height 12
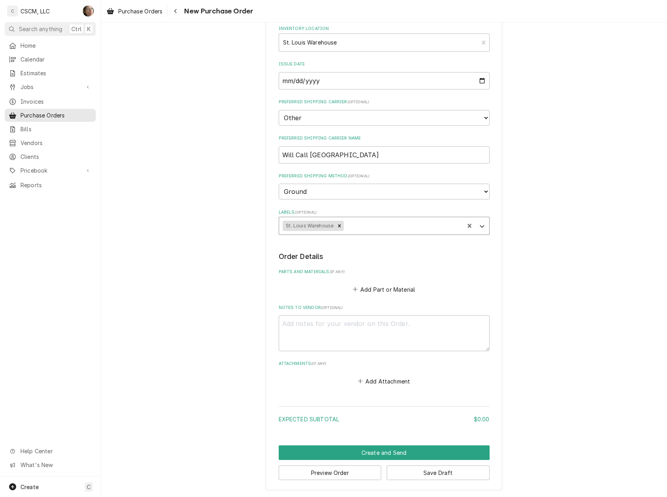
scroll to position [108, 0]
click at [398, 473] on button "Save Draft" at bounding box center [438, 473] width 103 height 15
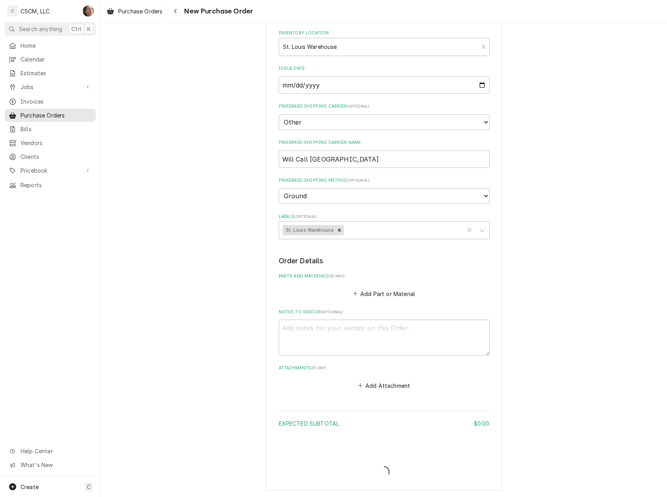
type textarea "x"
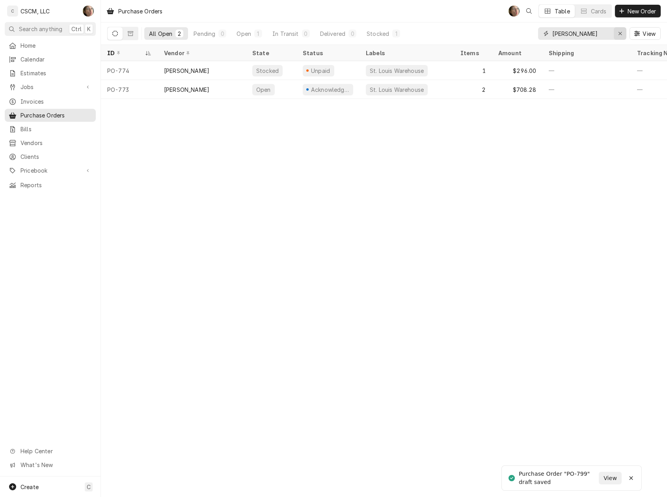
click at [625, 32] on button "Erase input" at bounding box center [620, 33] width 13 height 13
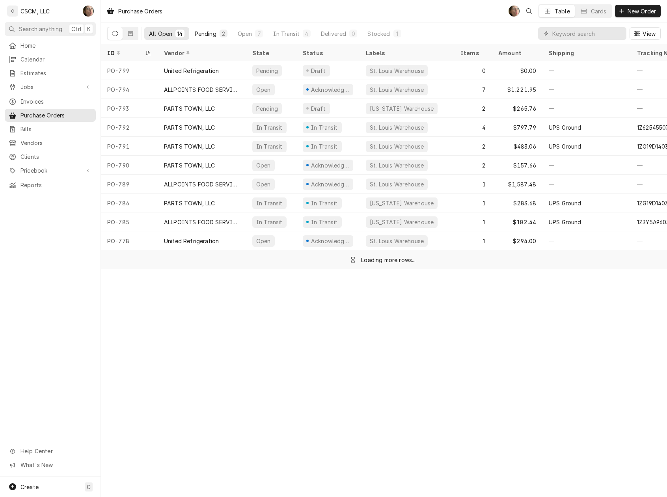
click at [193, 35] on button "Pending 2" at bounding box center [211, 33] width 42 height 13
